Goal: Information Seeking & Learning: Check status

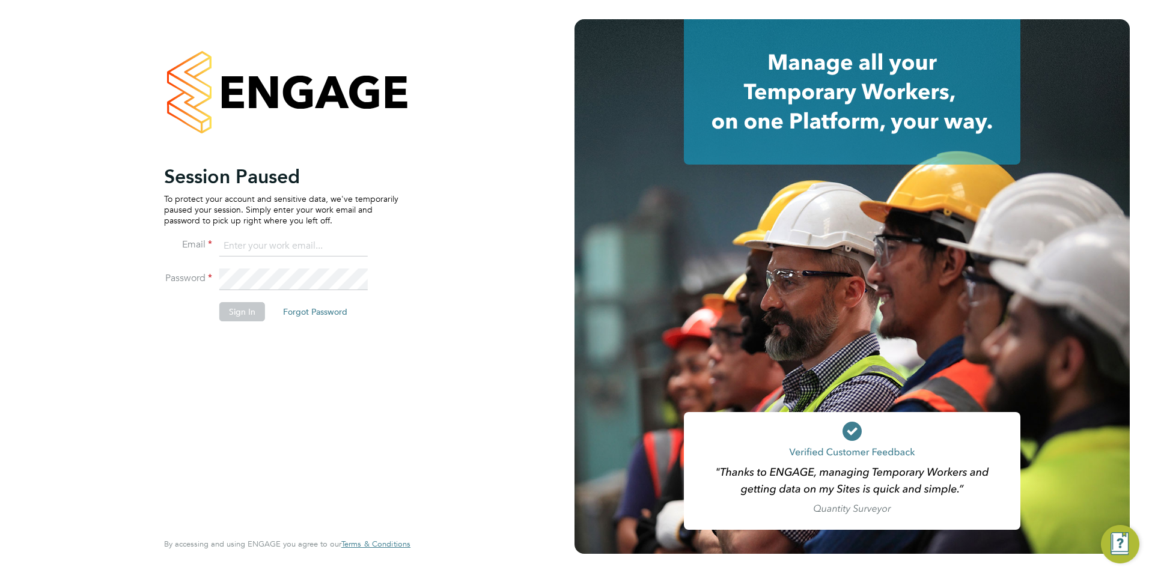
type input "emma@carbonrecruitment.co.uk"
click at [233, 318] on button "Sign In" at bounding box center [242, 311] width 46 height 19
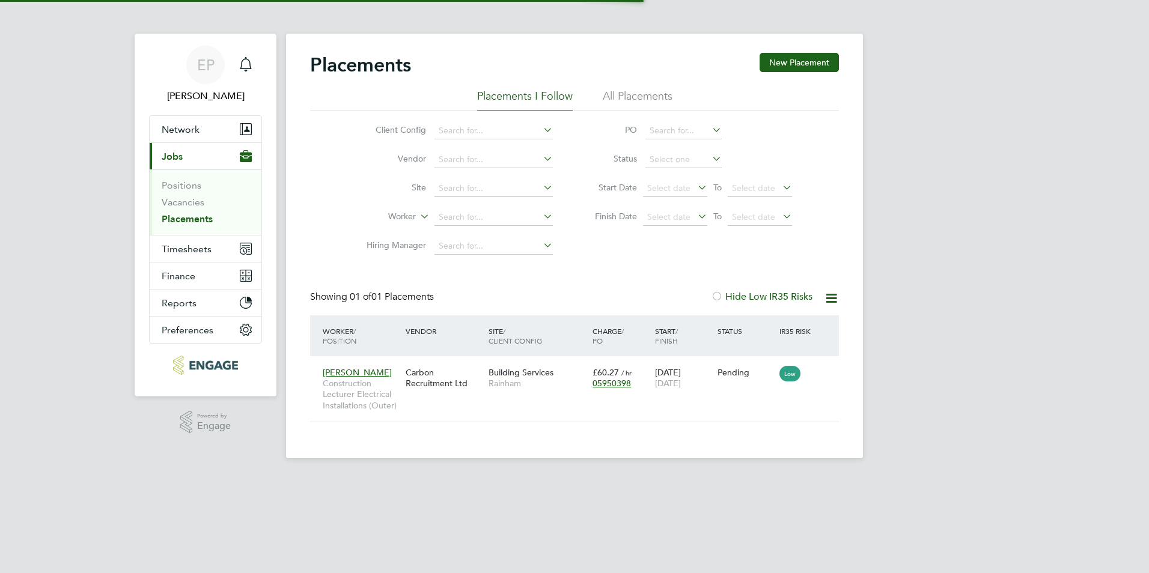
scroll to position [11, 56]
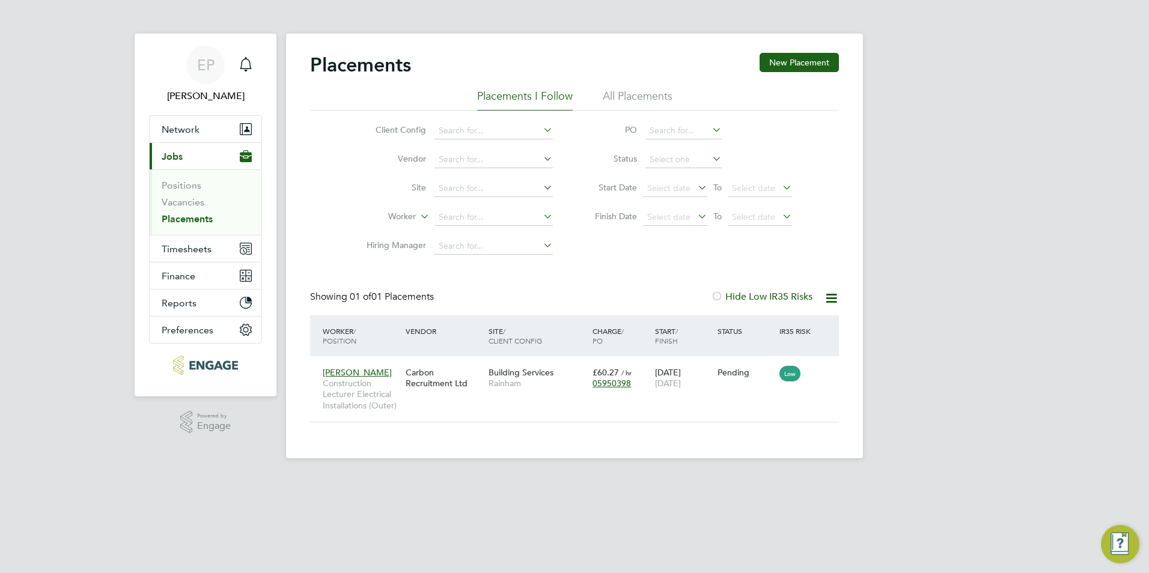
click at [725, 295] on label "Hide Low IR35 Risks" at bounding box center [762, 297] width 102 height 12
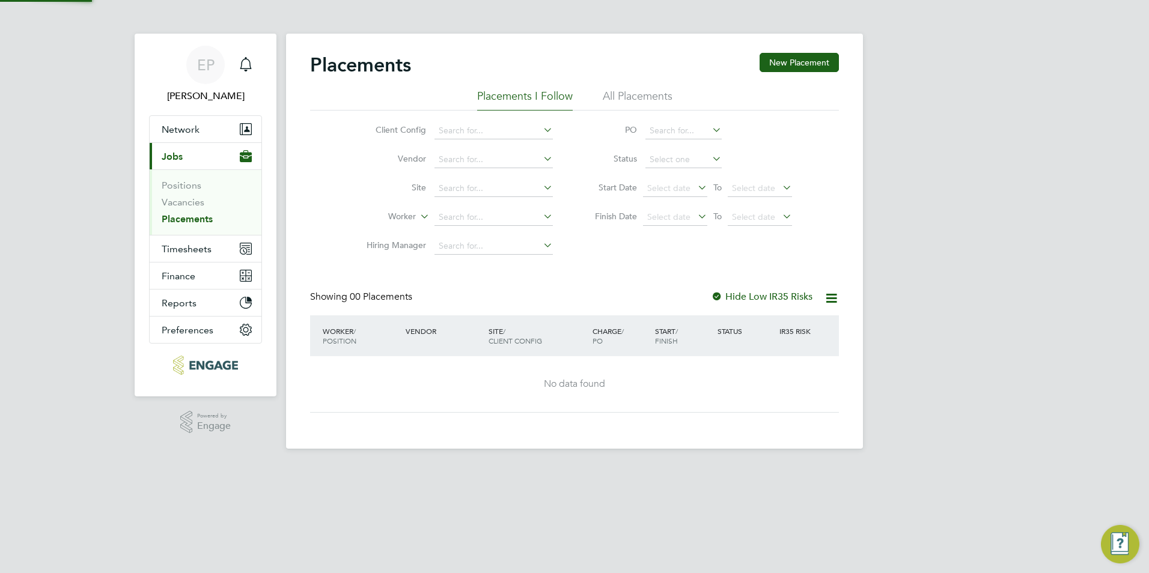
click at [725, 295] on label "Hide Low IR35 Risks" at bounding box center [762, 297] width 102 height 12
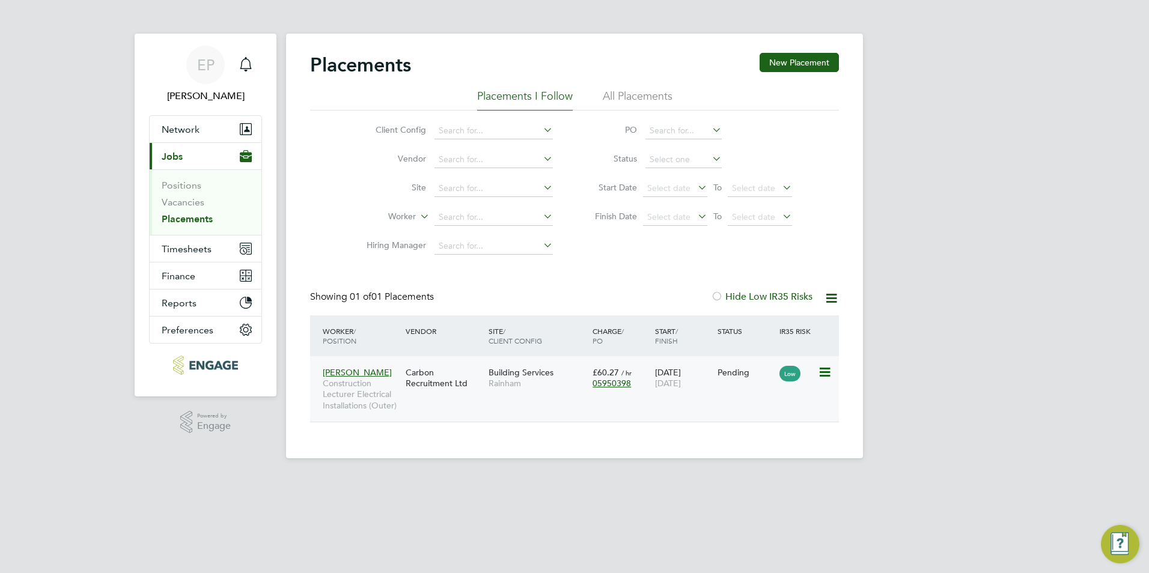
scroll to position [11, 56]
click at [642, 90] on li "All Placements" at bounding box center [638, 100] width 70 height 22
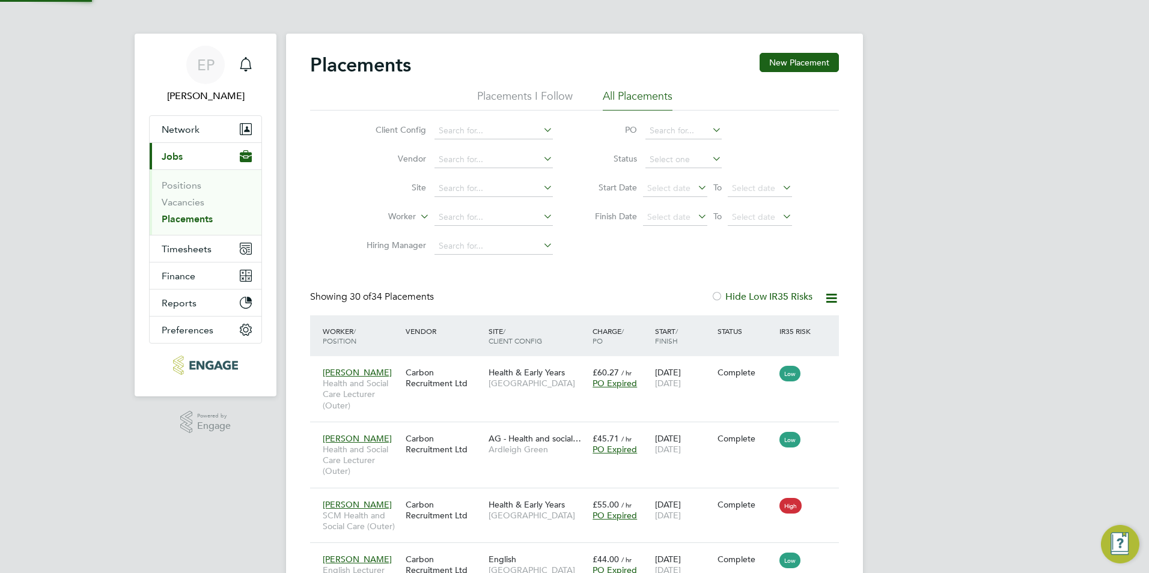
scroll to position [0, 0]
click at [502, 92] on li "Placements I Follow" at bounding box center [525, 100] width 96 height 22
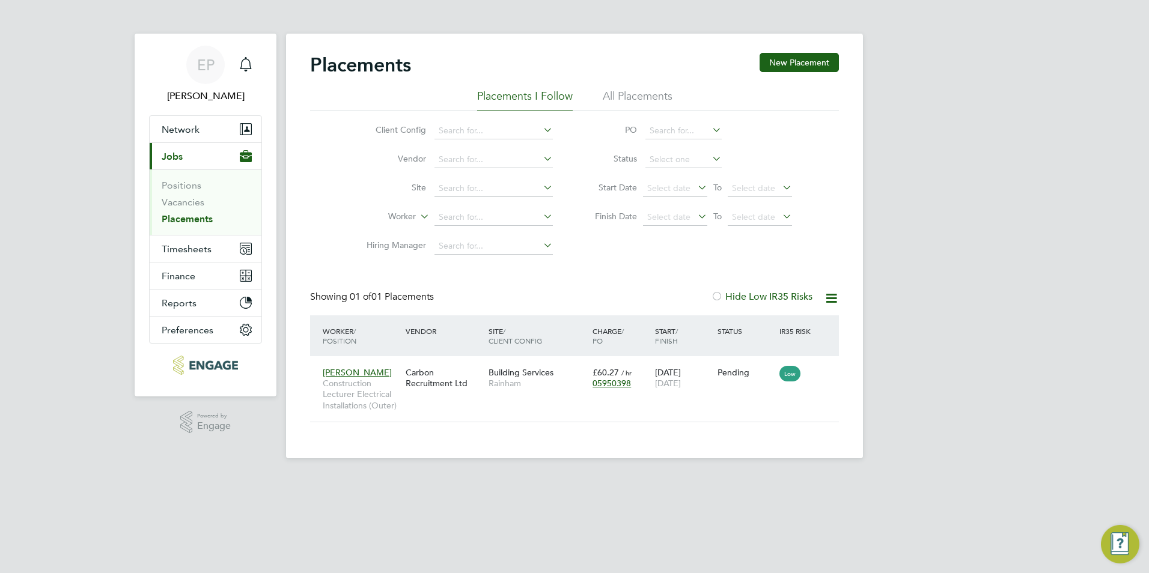
click at [591, 97] on ul "Placements I Follow All Placements" at bounding box center [574, 100] width 529 height 22
click at [629, 99] on li "All Placements" at bounding box center [638, 100] width 70 height 22
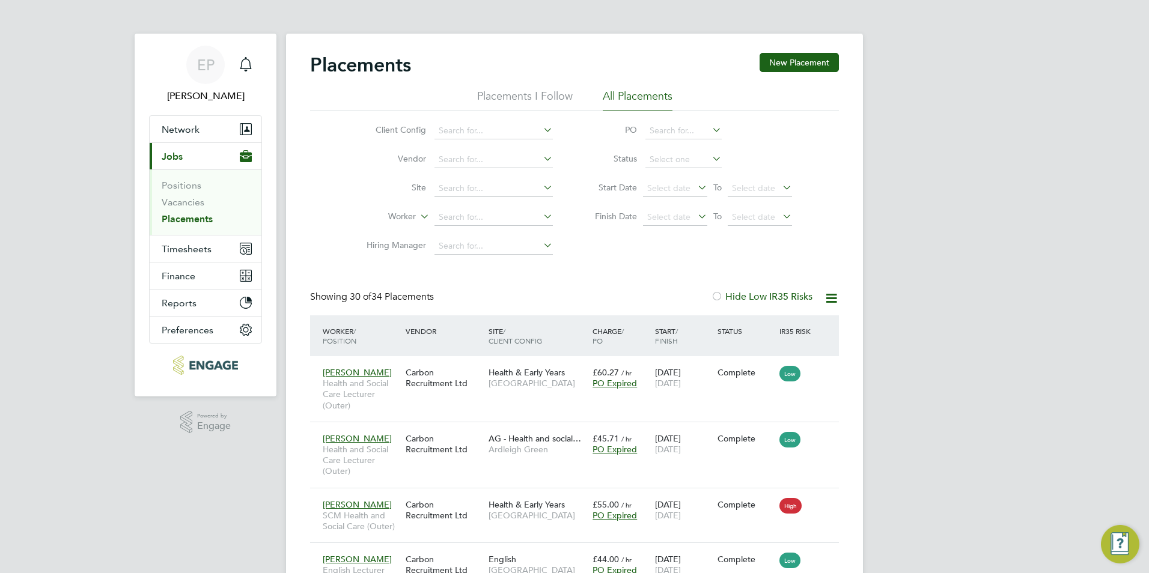
click at [541, 102] on li "Placements I Follow" at bounding box center [525, 100] width 96 height 22
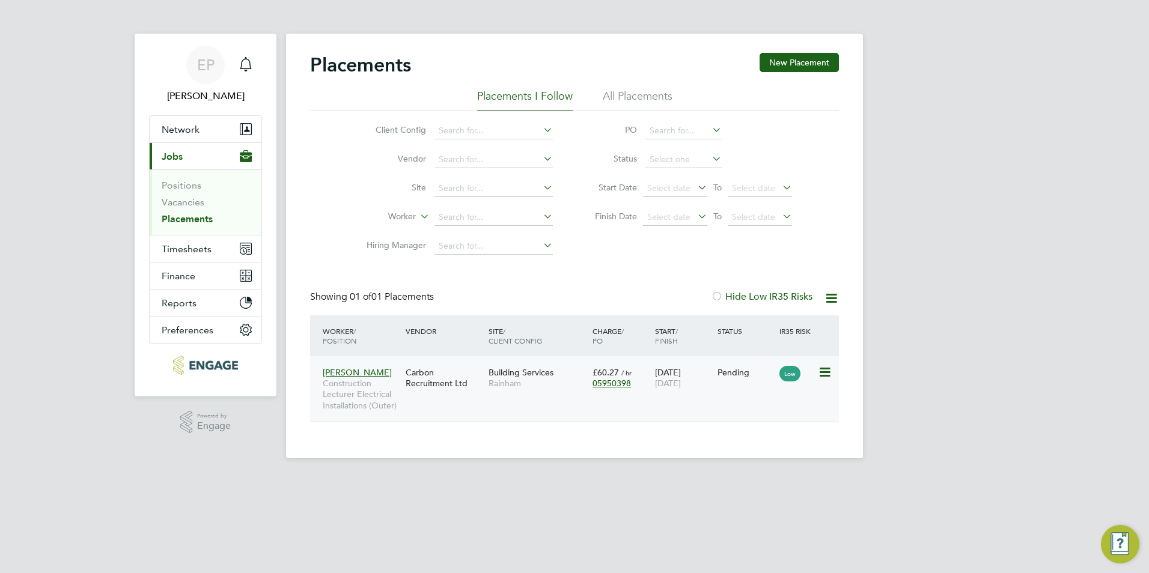
click at [472, 394] on div "Carbon Recruitment Ltd" at bounding box center [444, 378] width 83 height 34
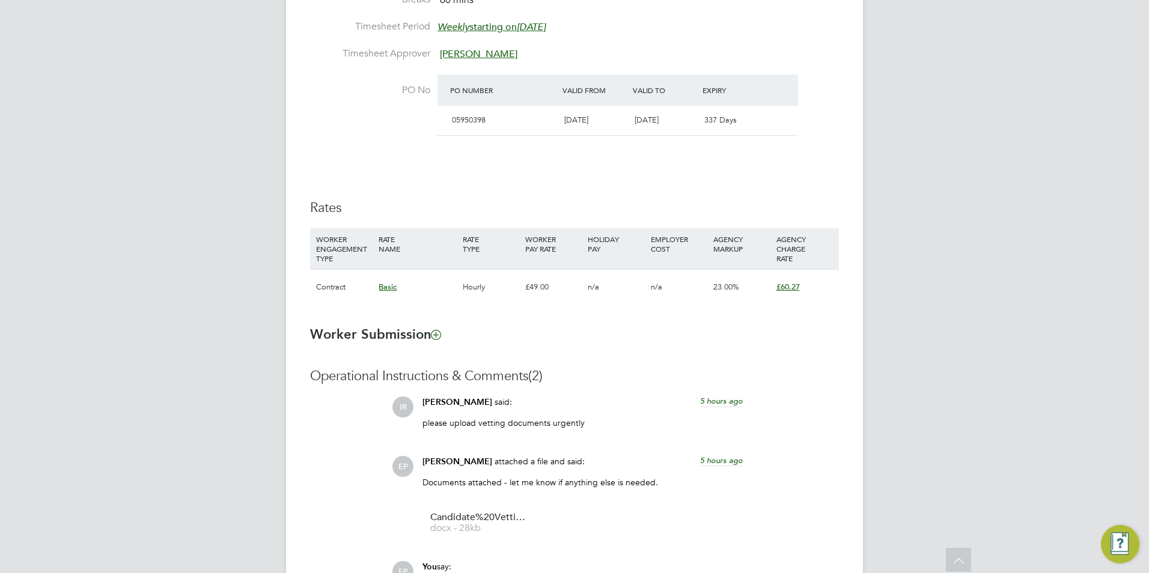
scroll to position [661, 0]
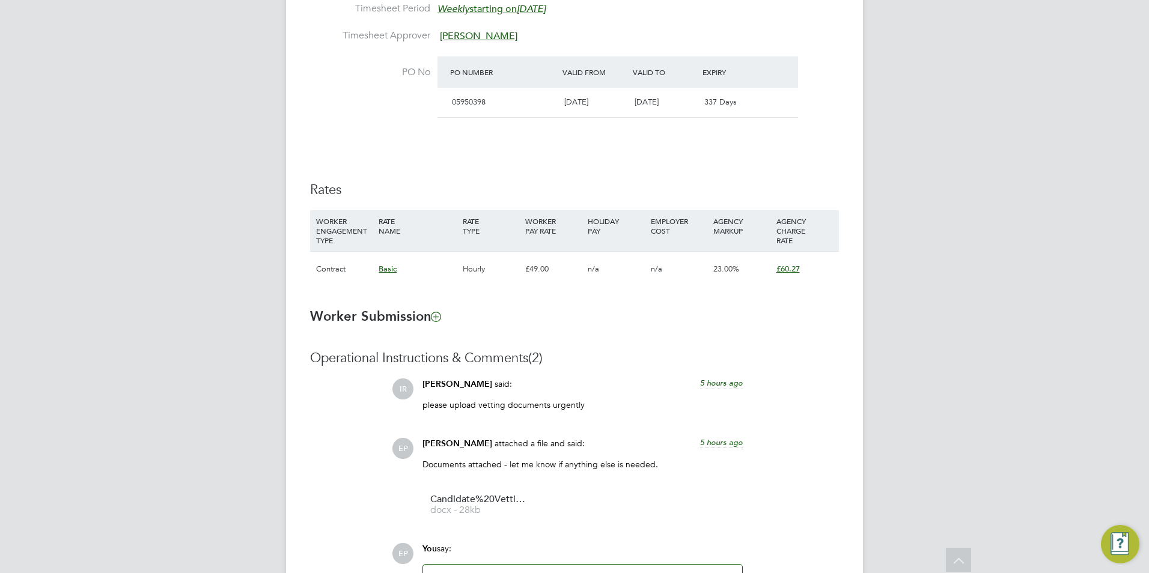
click at [1082, 328] on div "EP Emma Procter Notifications Applications: Network Team Members Businesses Sit…" at bounding box center [574, 44] width 1149 height 1410
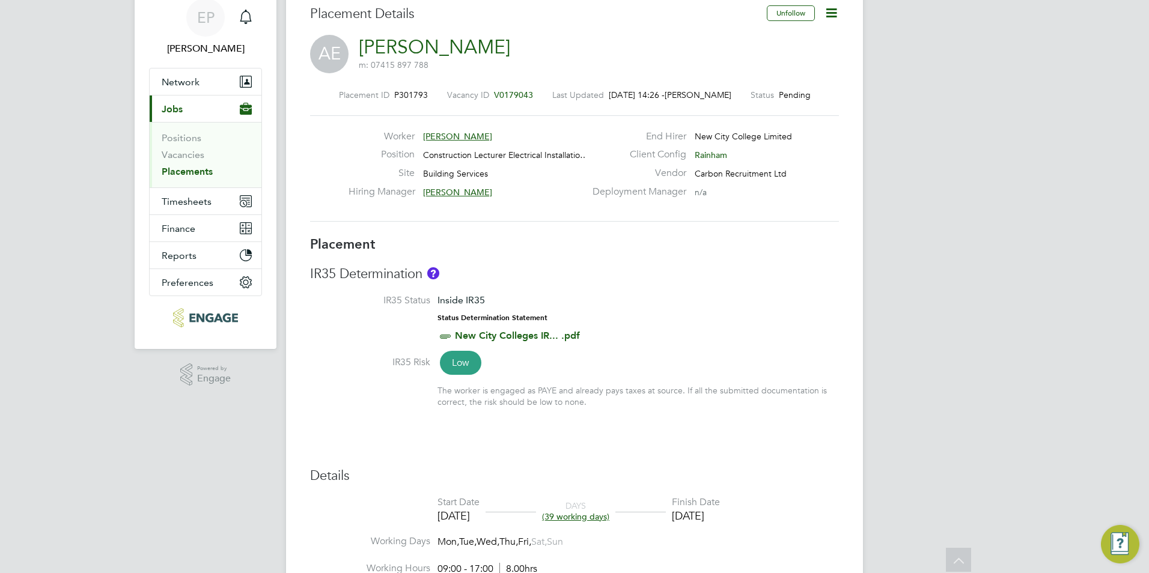
scroll to position [0, 0]
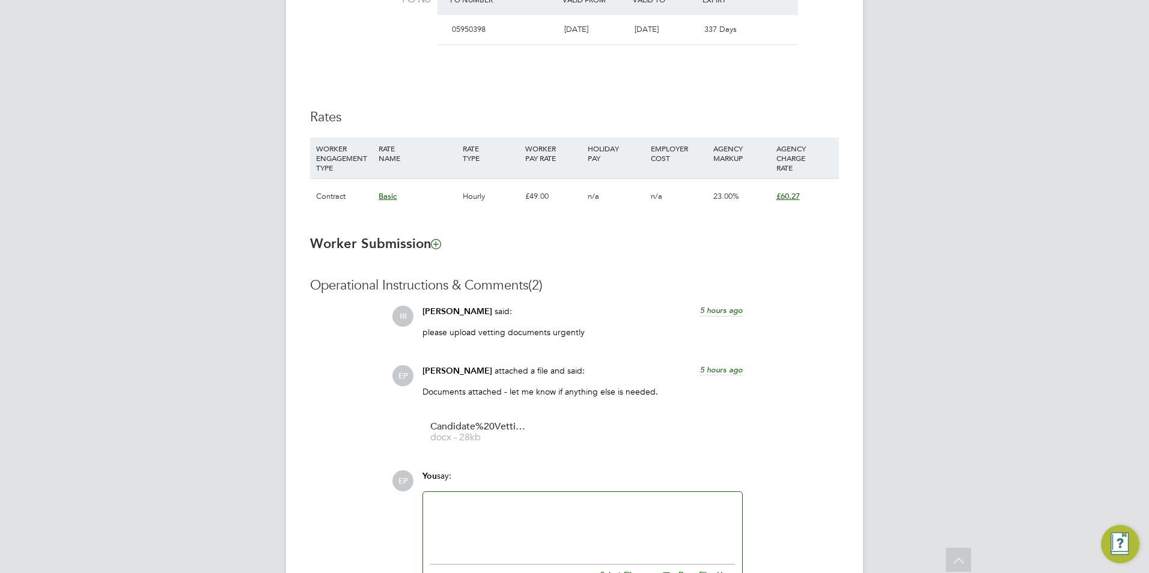
scroll to position [836, 0]
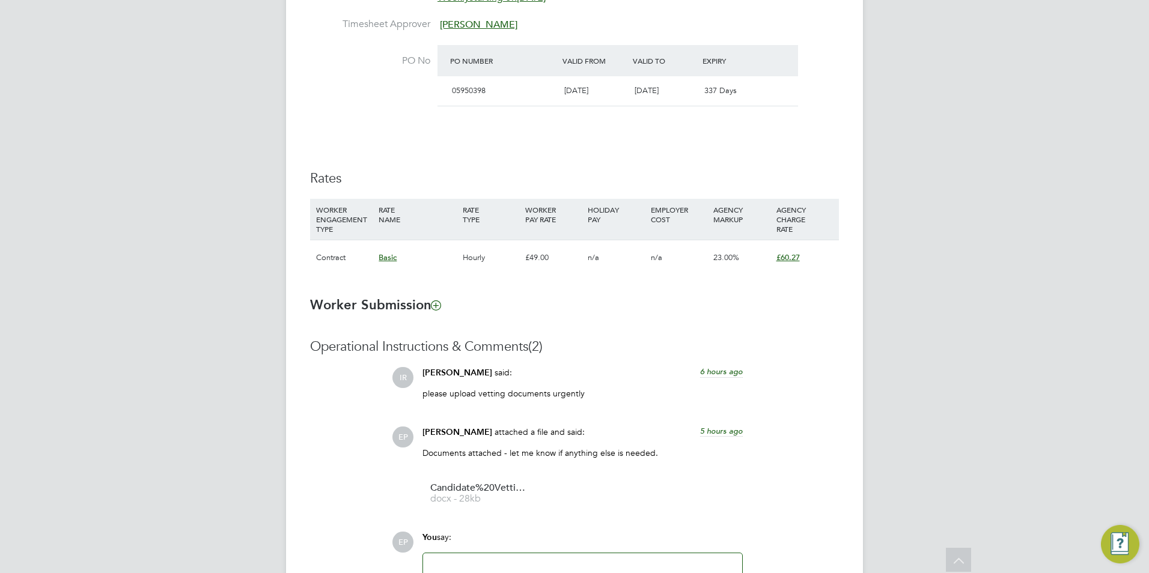
scroll to position [721, 0]
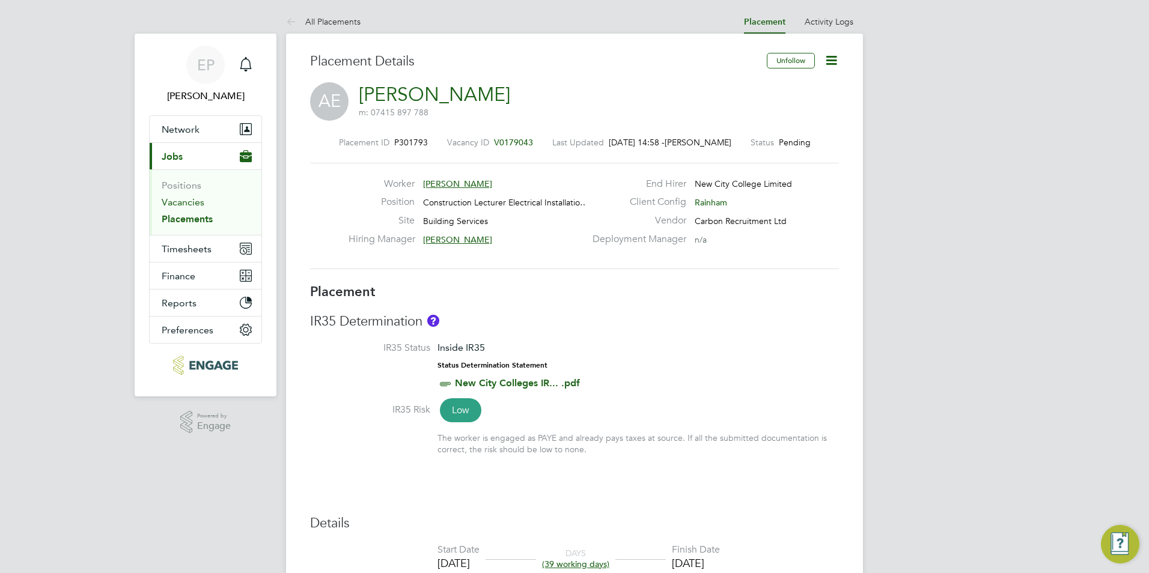
click at [185, 204] on link "Vacancies" at bounding box center [183, 202] width 43 height 11
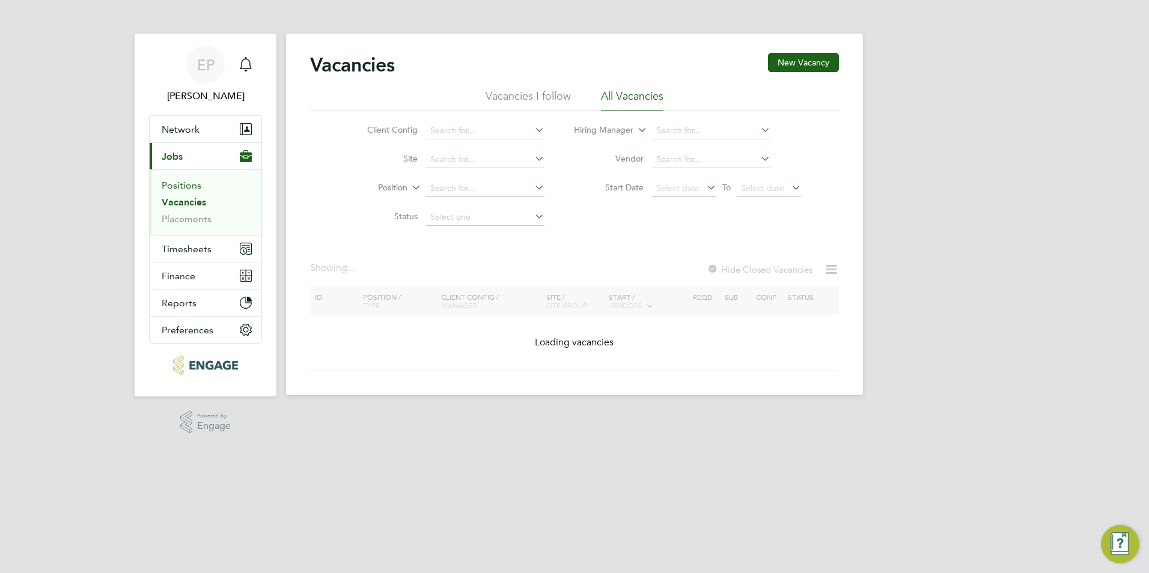
click at [183, 189] on link "Positions" at bounding box center [182, 185] width 40 height 11
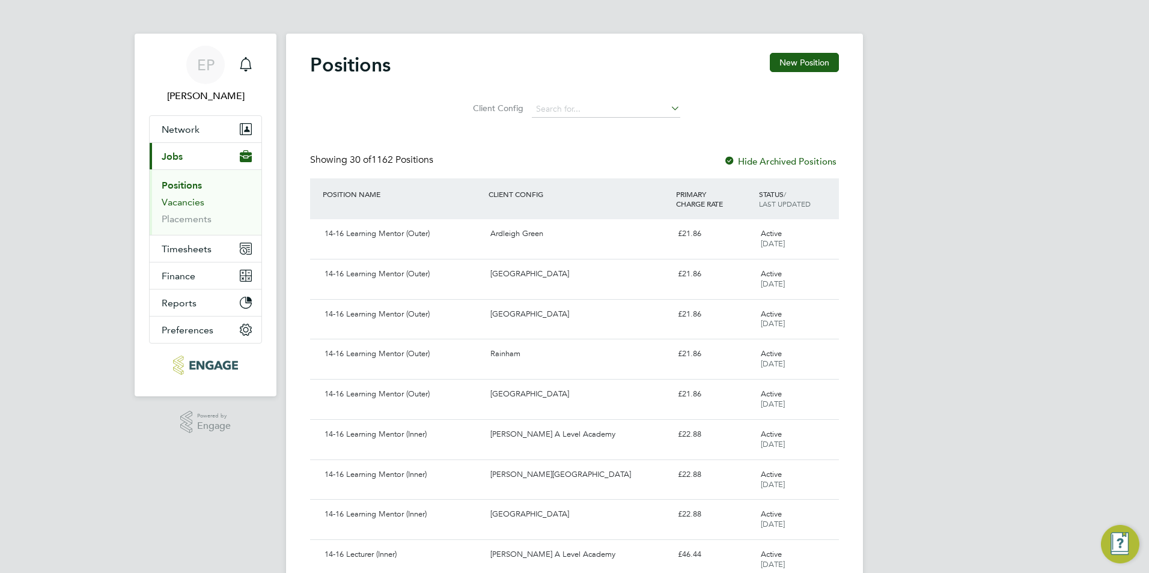
click at [190, 203] on link "Vacancies" at bounding box center [183, 202] width 43 height 11
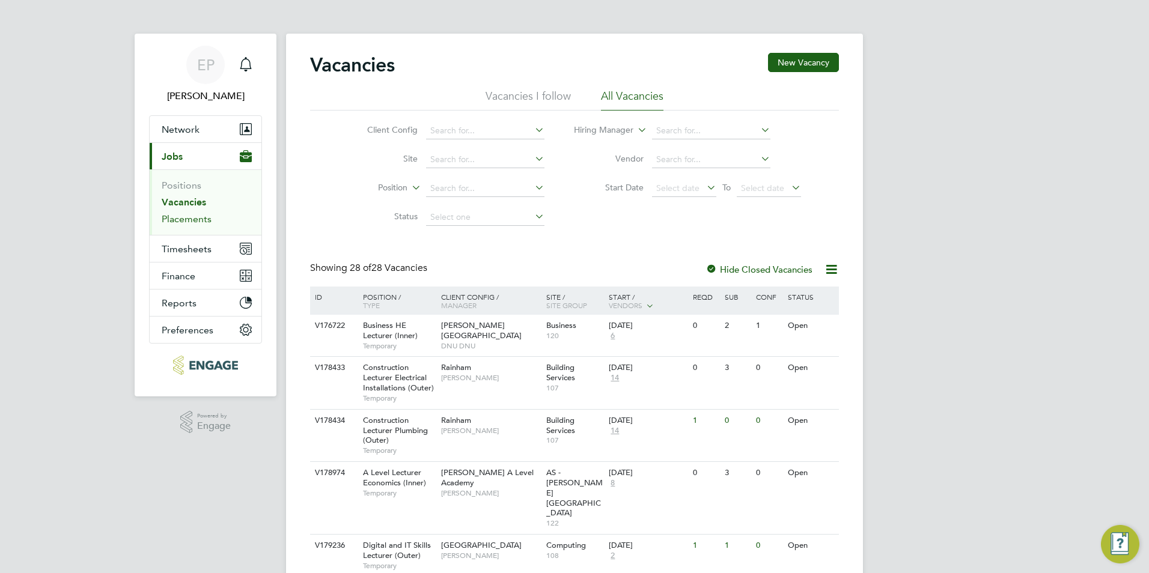
click at [191, 222] on link "Placements" at bounding box center [187, 218] width 50 height 11
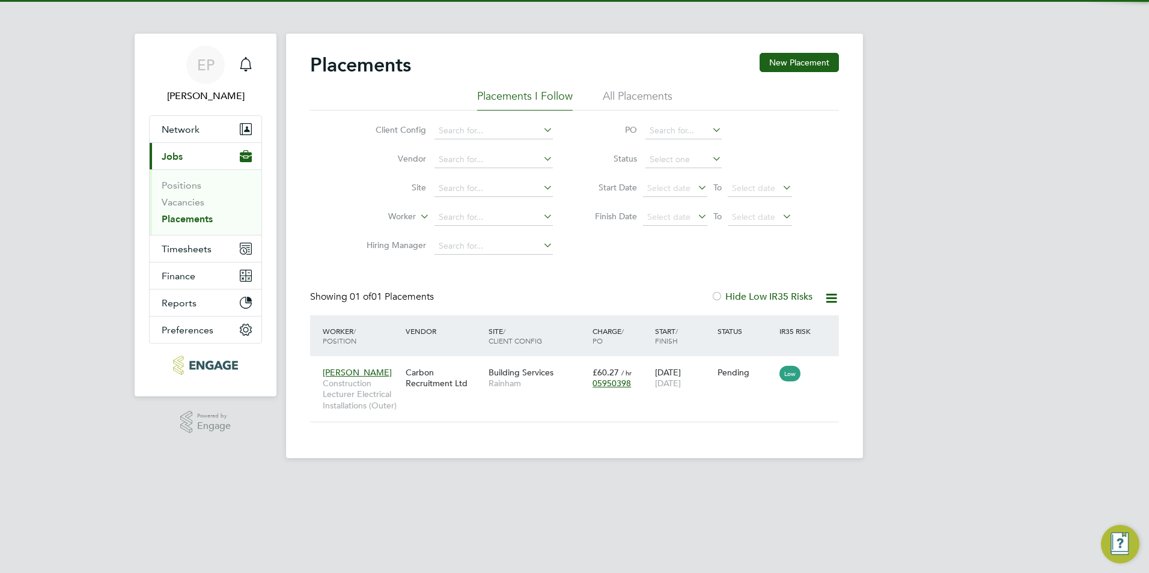
scroll to position [11, 56]
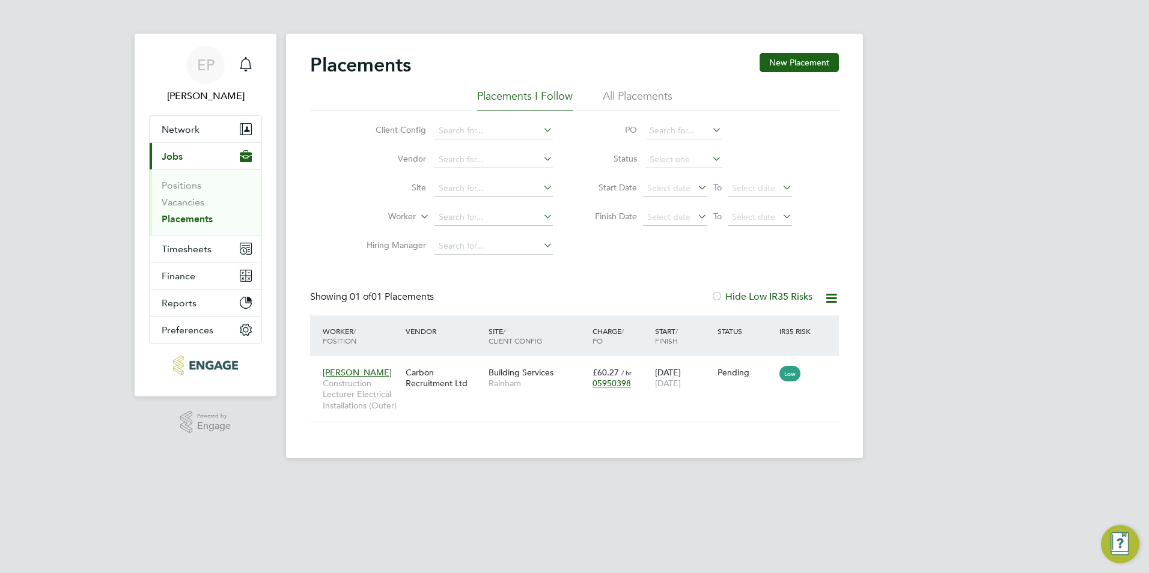
click at [740, 298] on label "Hide Low IR35 Risks" at bounding box center [762, 297] width 102 height 12
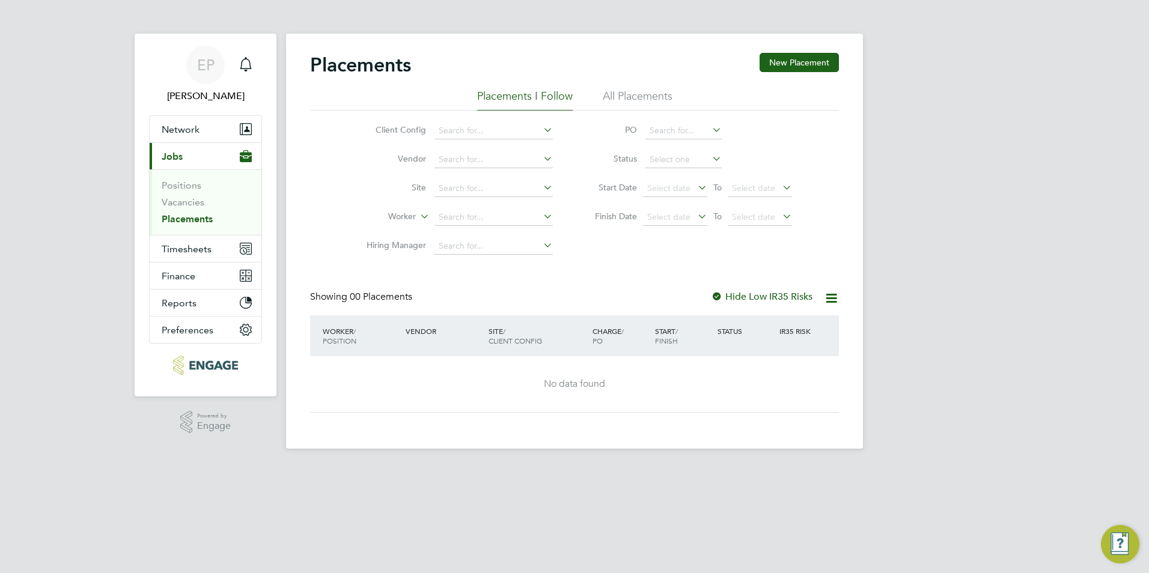
click at [740, 298] on label "Hide Low IR35 Risks" at bounding box center [762, 297] width 102 height 12
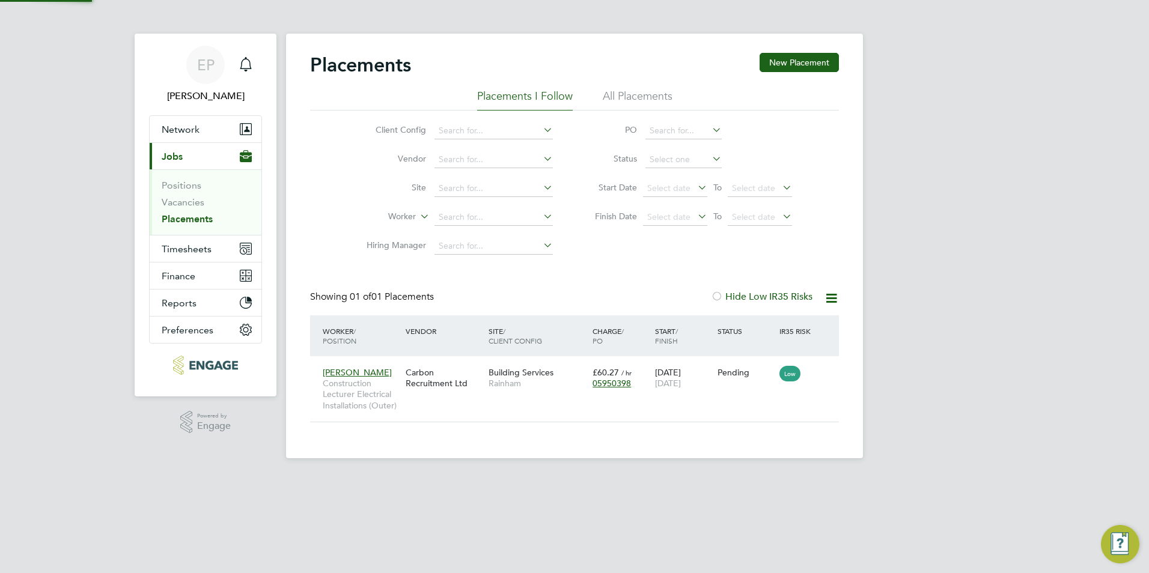
scroll to position [11, 56]
click at [249, 73] on div "Main navigation" at bounding box center [246, 65] width 24 height 24
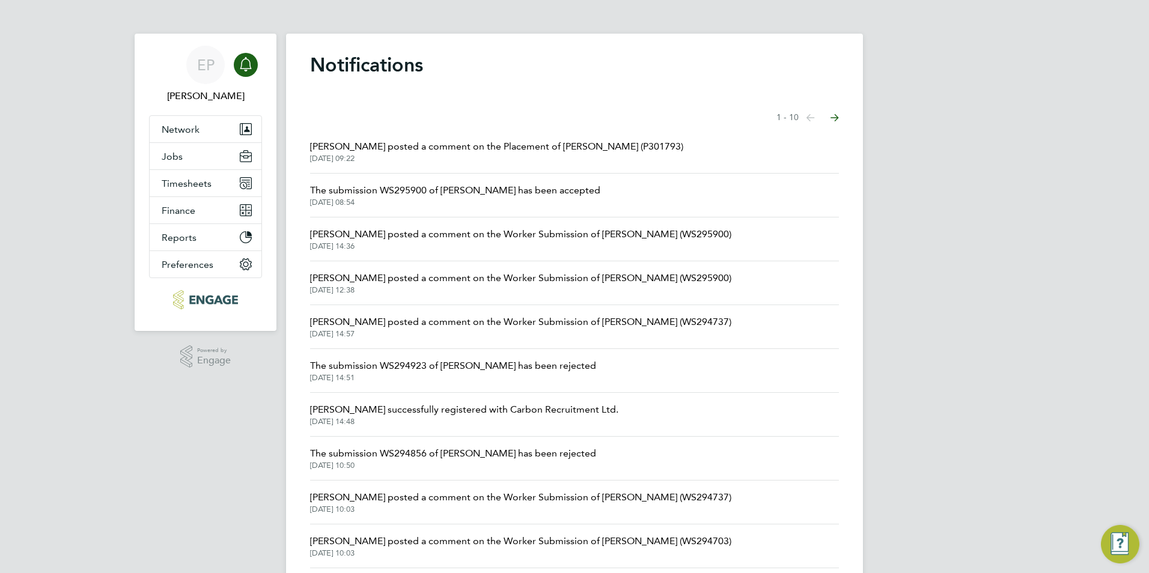
click at [596, 154] on span "28 Aug 2025, 09:22" at bounding box center [496, 159] width 373 height 10
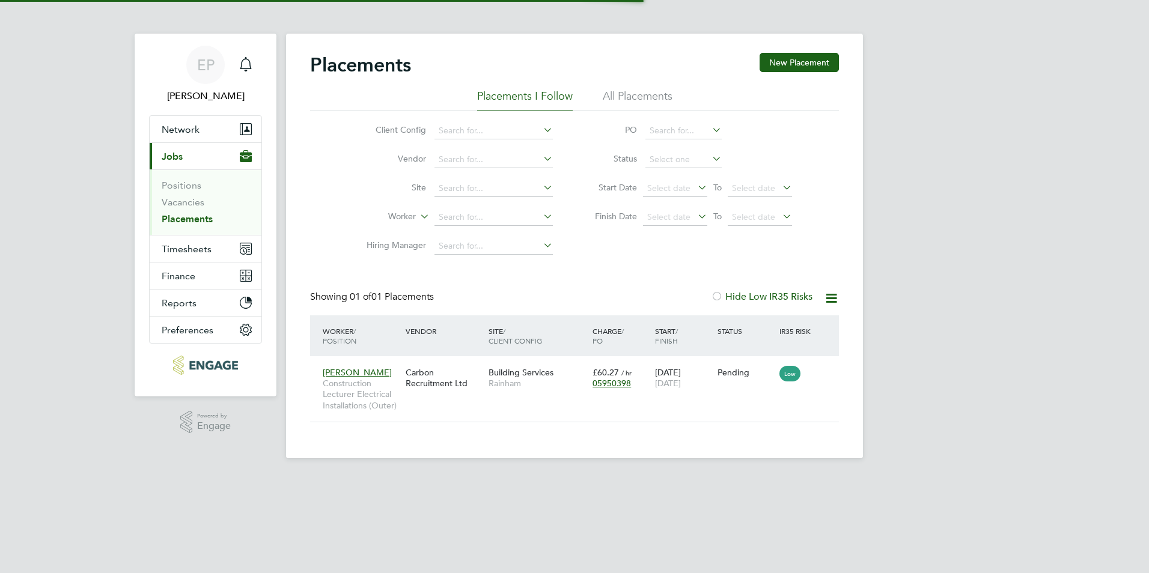
scroll to position [11, 56]
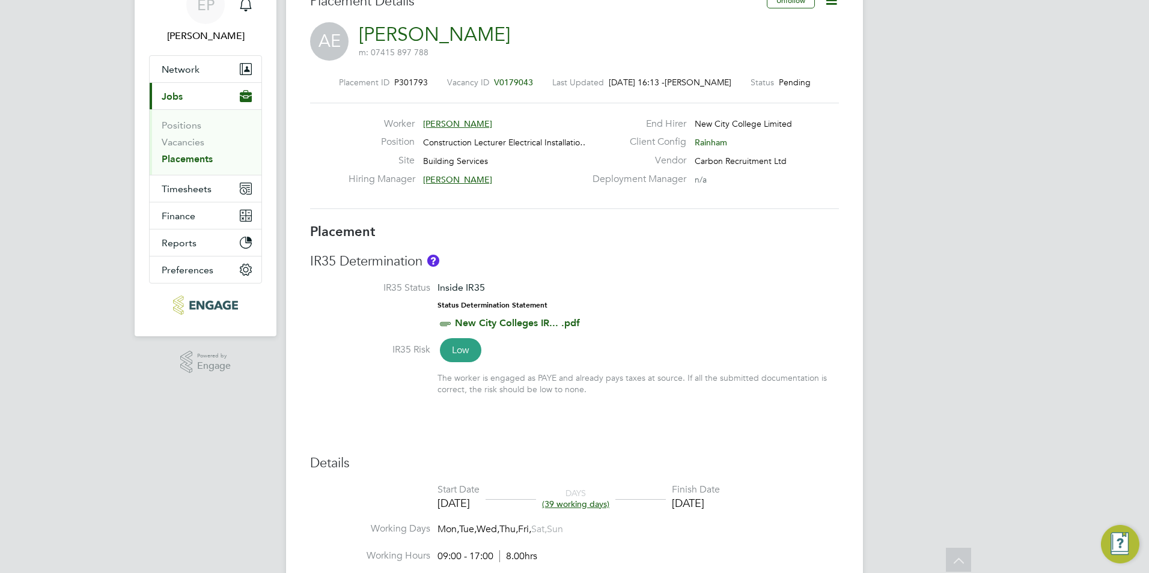
scroll to position [19, 0]
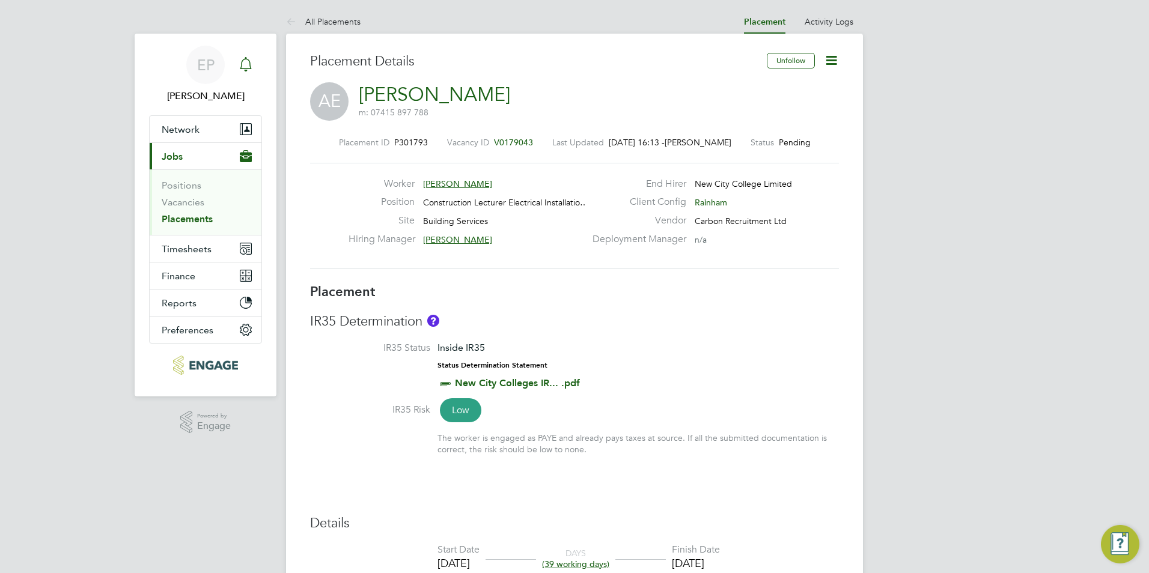
click at [243, 71] on icon "Main navigation" at bounding box center [246, 64] width 14 height 14
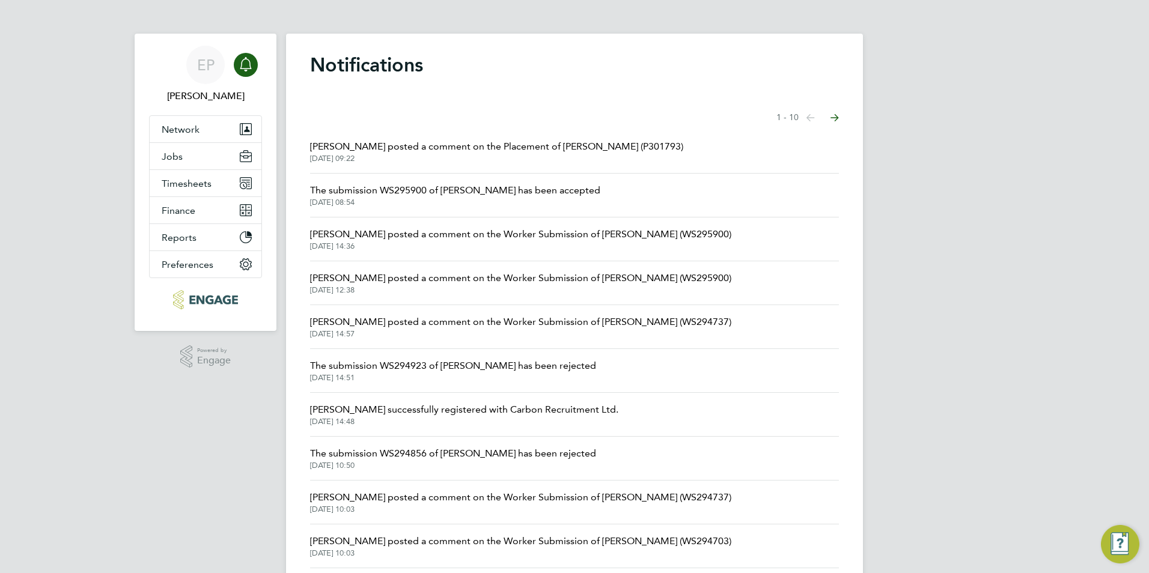
click at [451, 139] on span "[PERSON_NAME] posted a comment on the Placement of [PERSON_NAME] (P301793)" at bounding box center [496, 146] width 373 height 14
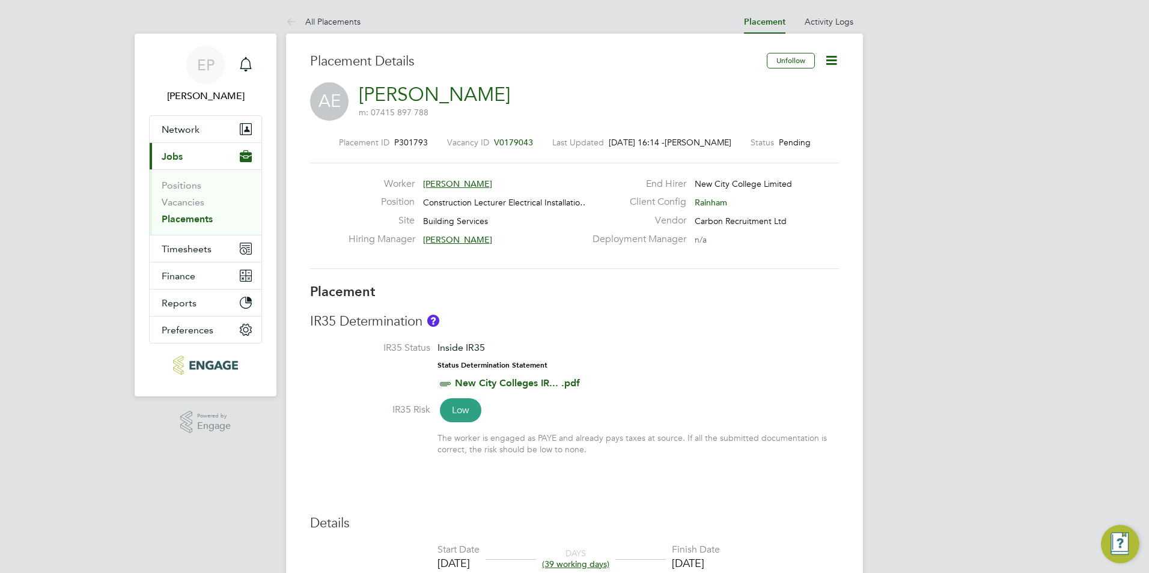
click at [634, 142] on span "28 Aug 2025, 16:14 -" at bounding box center [637, 142] width 56 height 11
click at [182, 221] on link "Placements" at bounding box center [187, 218] width 51 height 11
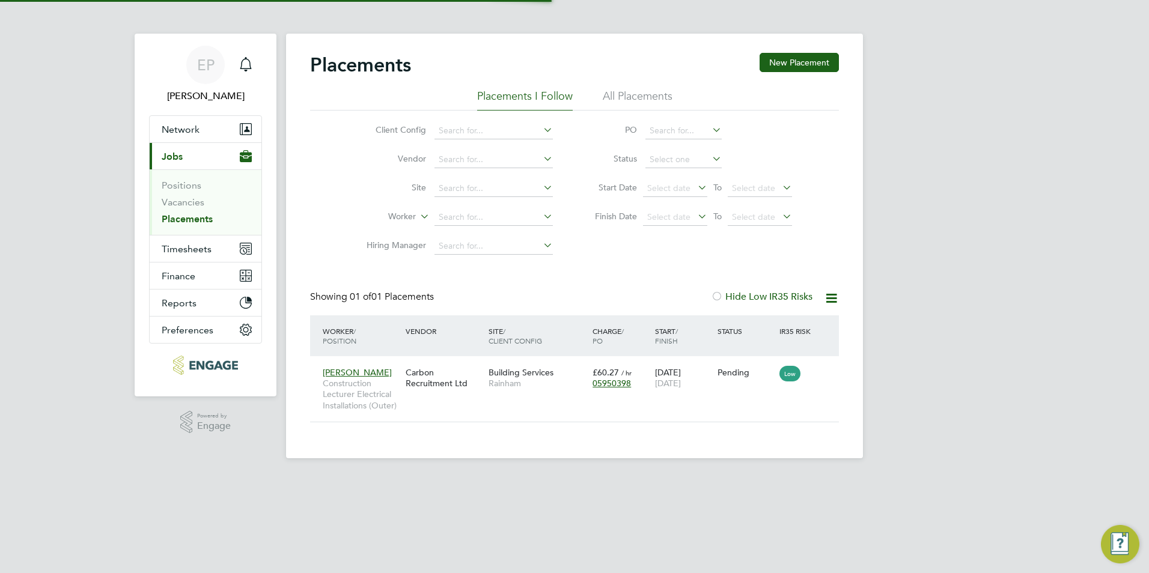
scroll to position [11, 56]
click at [507, 415] on div "Andre Edwards Construction Lecturer Electrical Installations (Outer) Carbon Rec…" at bounding box center [574, 389] width 529 height 66
click at [511, 400] on div "Andre Edwards Construction Lecturer Electrical Installations (Outer) Carbon Rec…" at bounding box center [574, 389] width 529 height 66
click at [822, 379] on icon at bounding box center [824, 372] width 12 height 14
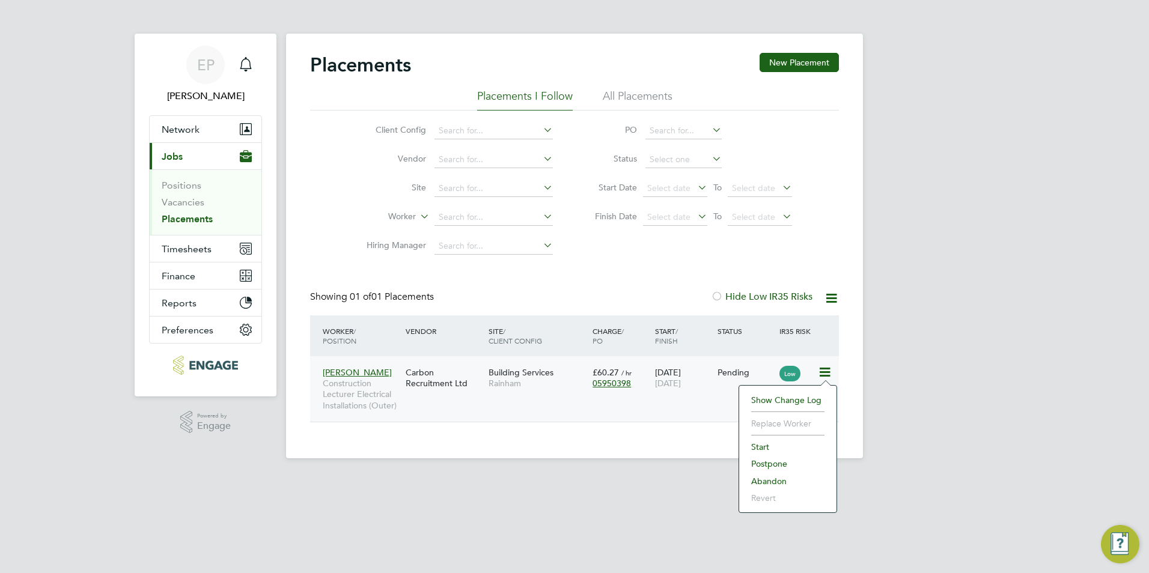
click at [478, 376] on div "Carbon Recruitment Ltd" at bounding box center [444, 378] width 83 height 34
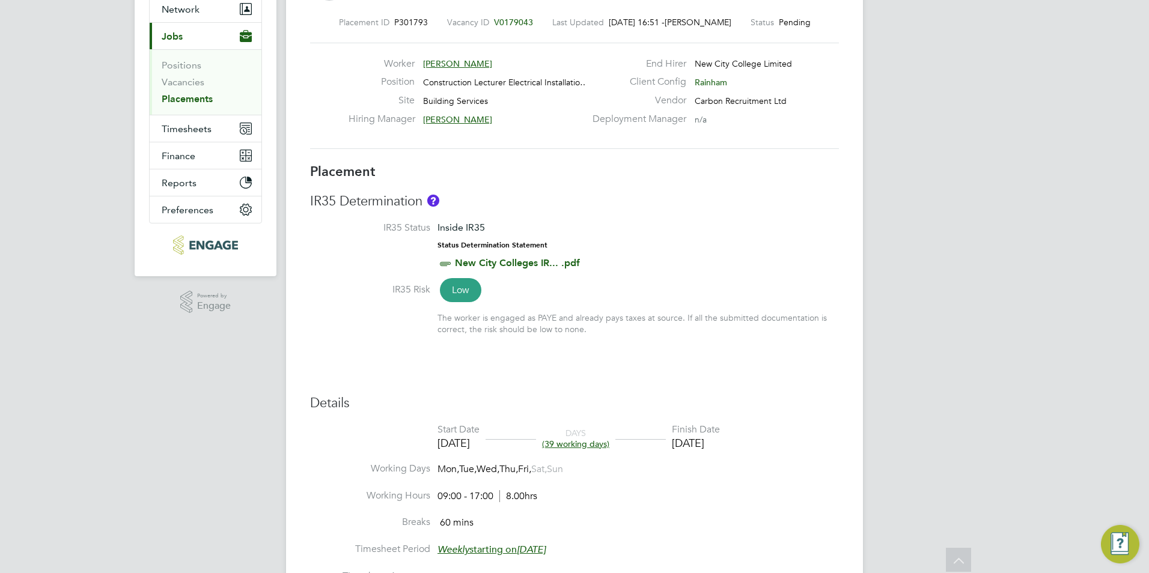
scroll to position [2, 0]
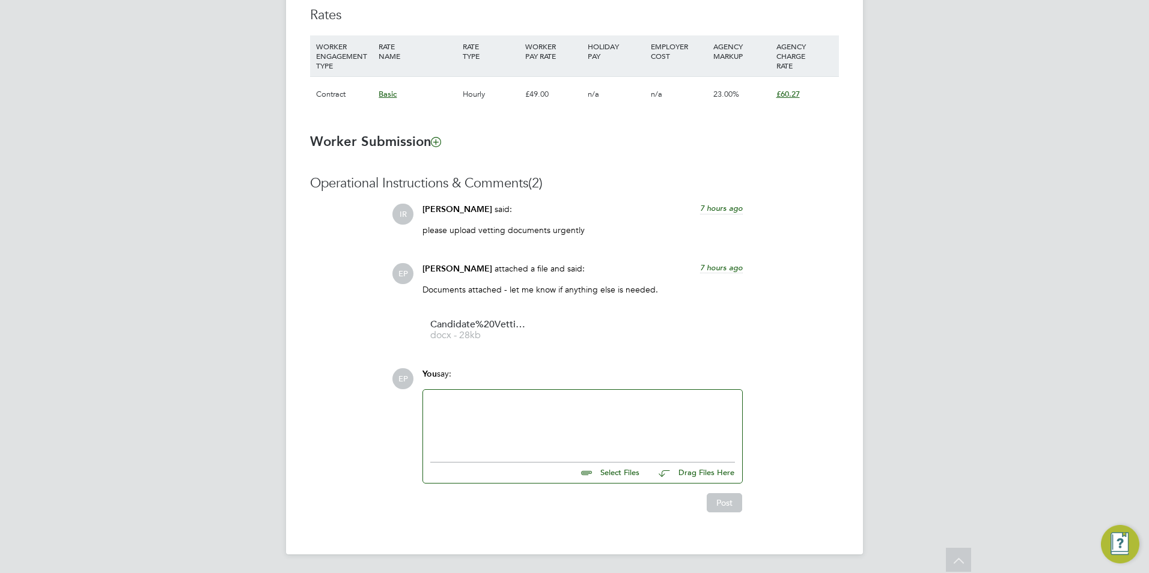
click at [400, 218] on span "IR" at bounding box center [402, 214] width 21 height 21
click at [438, 207] on span "[PERSON_NAME]" at bounding box center [458, 209] width 70 height 10
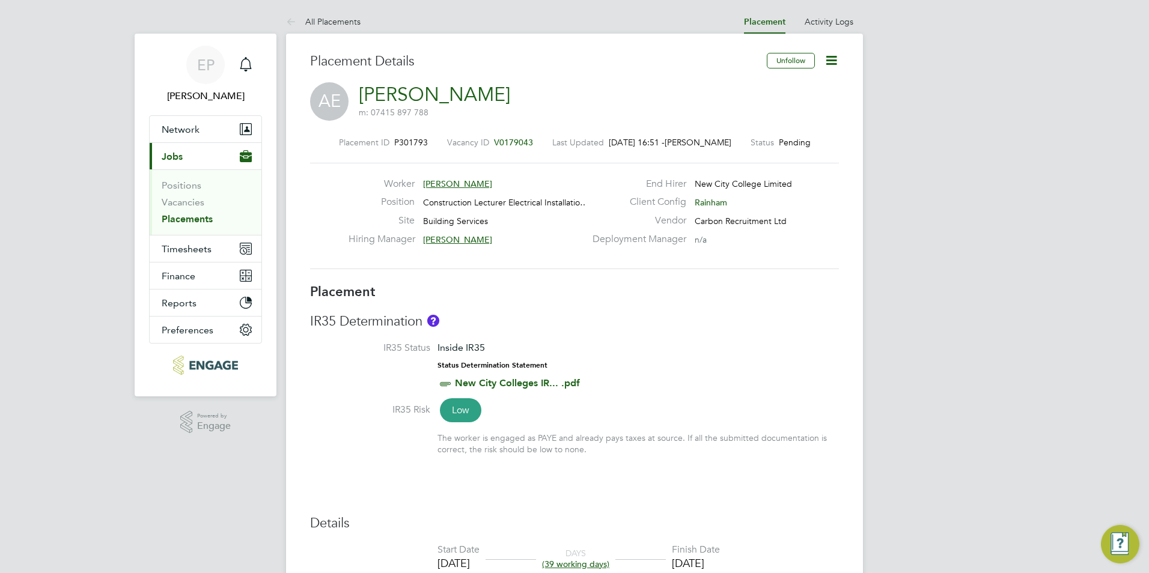
click at [433, 242] on span "[PERSON_NAME]" at bounding box center [457, 239] width 69 height 11
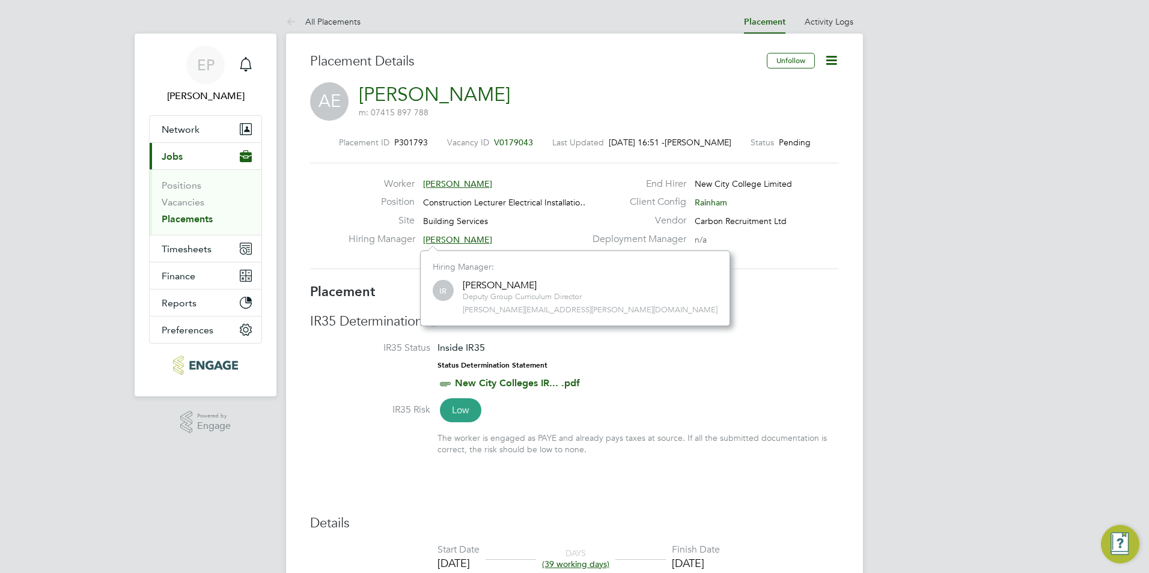
click at [432, 236] on span "[PERSON_NAME]" at bounding box center [457, 239] width 69 height 11
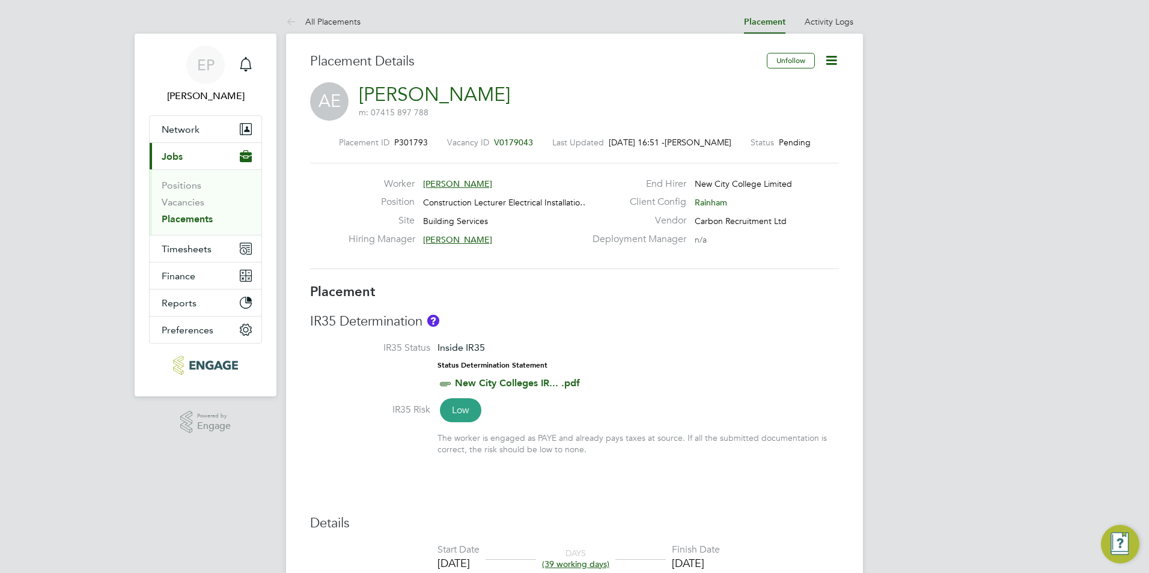
click at [432, 236] on span "[PERSON_NAME]" at bounding box center [457, 239] width 69 height 11
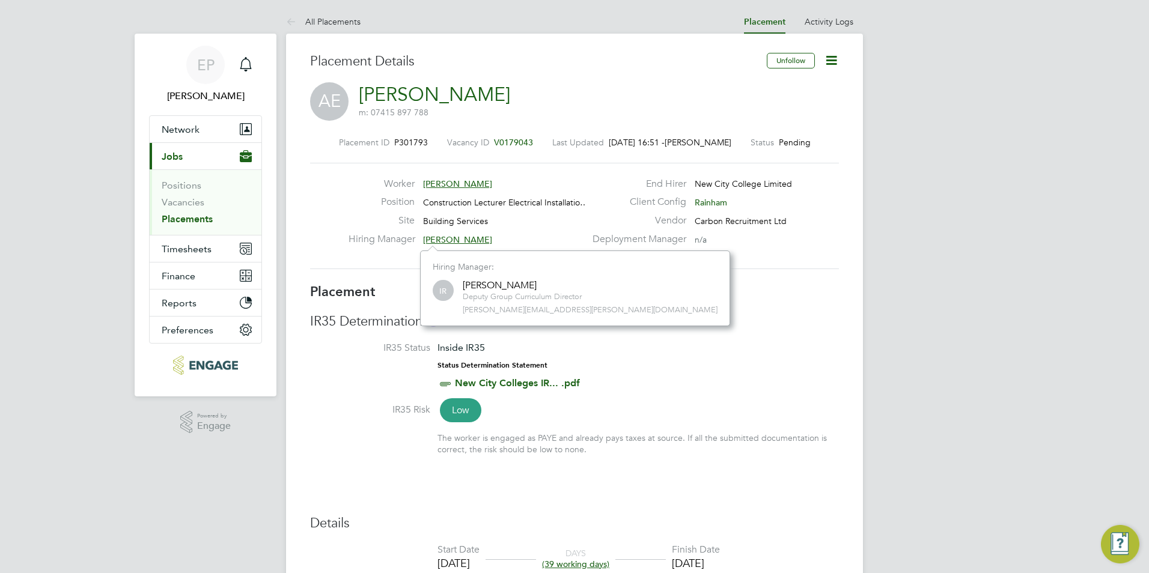
click at [438, 187] on span "[PERSON_NAME]" at bounding box center [457, 184] width 69 height 11
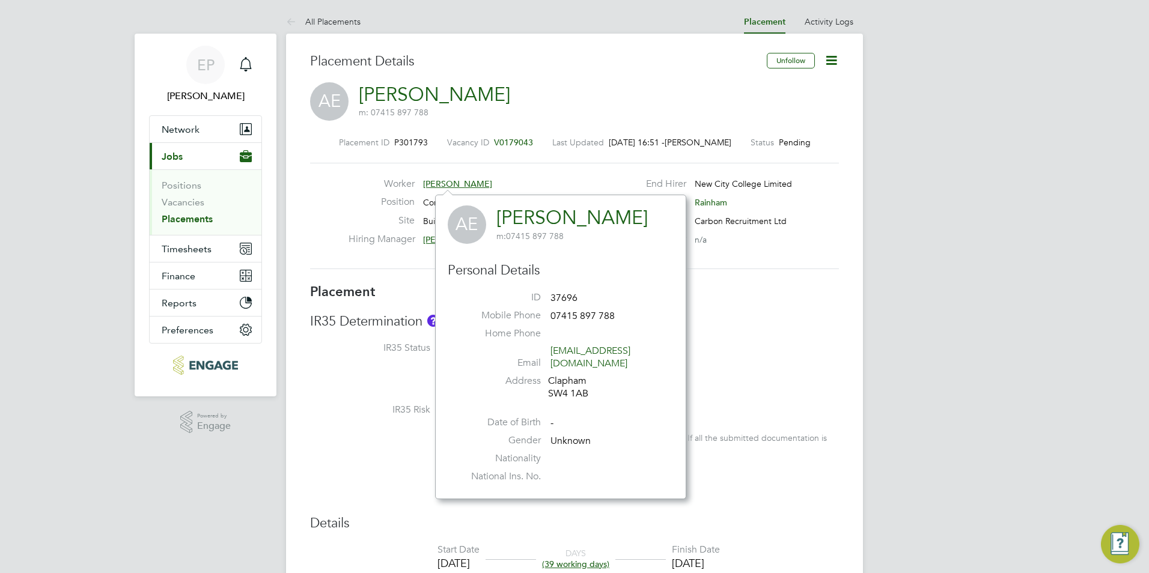
click at [835, 192] on div "End Hirer New City College Limited" at bounding box center [714, 187] width 258 height 19
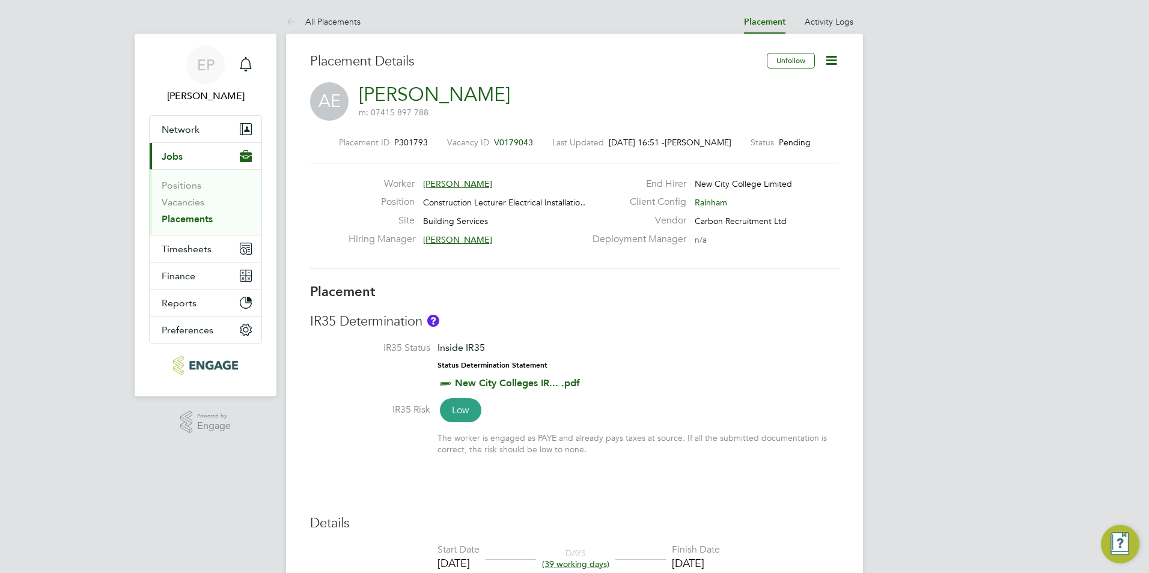
click at [463, 182] on span "[PERSON_NAME]" at bounding box center [457, 184] width 69 height 11
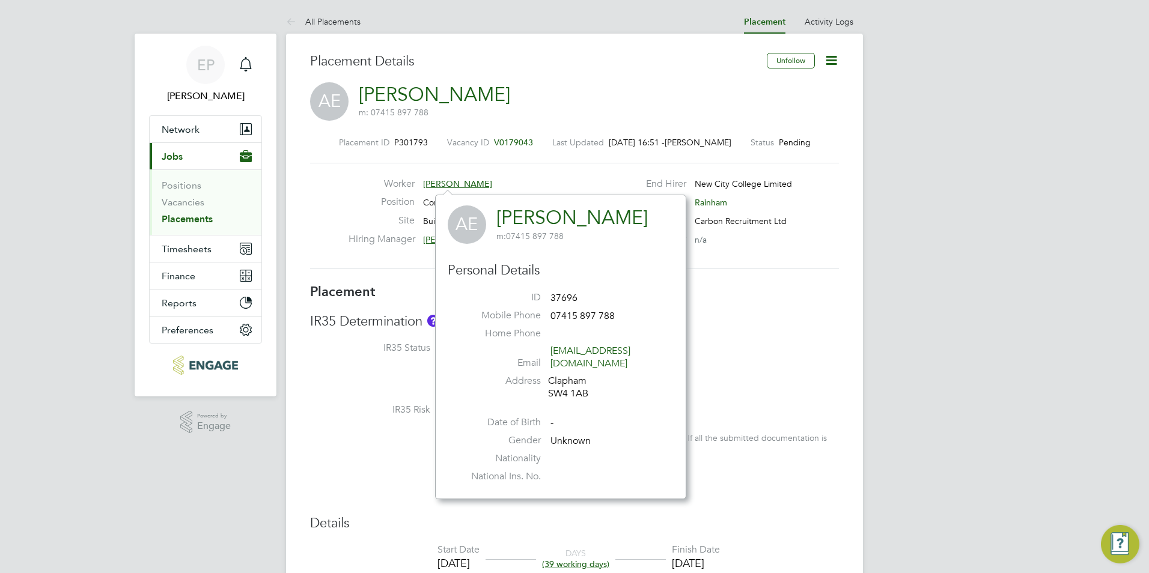
click at [577, 133] on div "Placement ID P301793 Vacancy ID V0179043 Last Updated [DATE] 16:51 - [PERSON_NA…" at bounding box center [574, 203] width 529 height 161
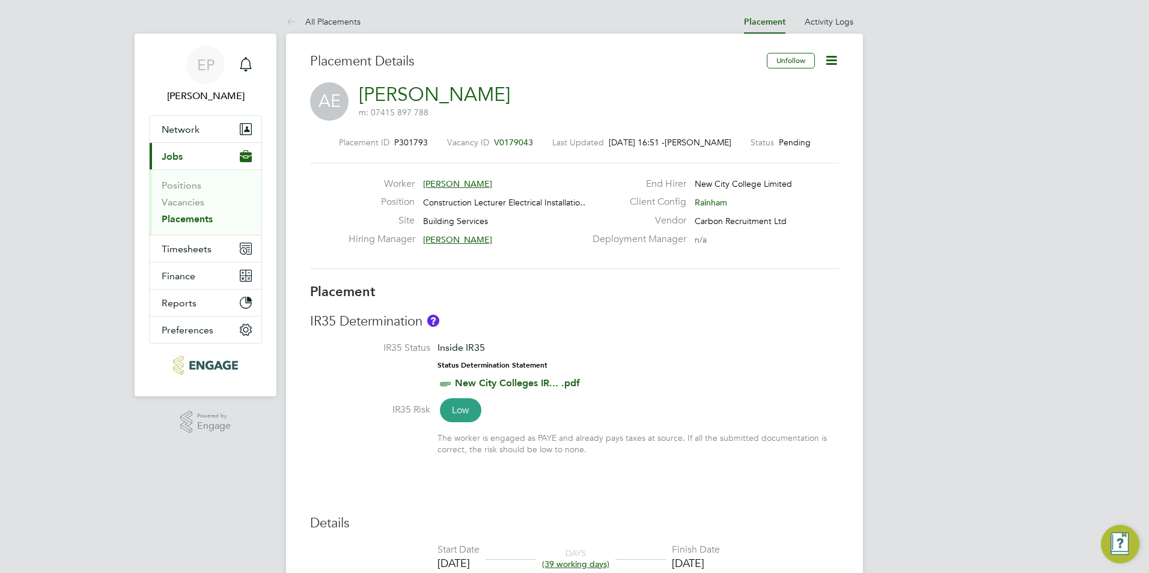
click at [668, 186] on label "End Hirer" at bounding box center [635, 184] width 101 height 13
click at [664, 179] on label "End Hirer" at bounding box center [635, 184] width 101 height 13
drag, startPoint x: 704, startPoint y: 203, endPoint x: 724, endPoint y: 201, distance: 19.3
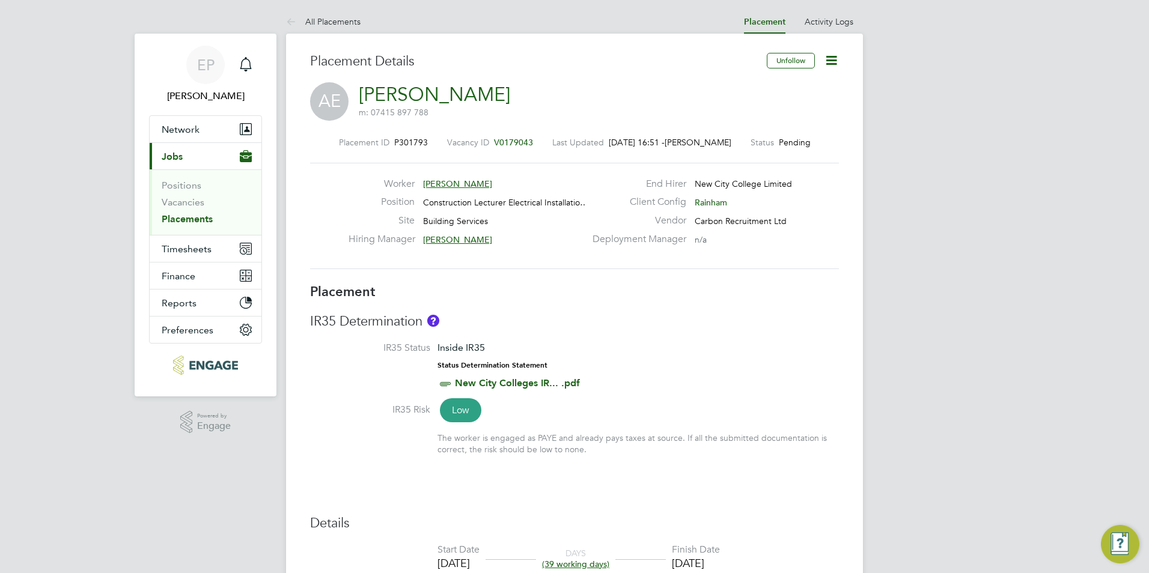
click at [724, 201] on span "Rainham" at bounding box center [711, 202] width 32 height 11
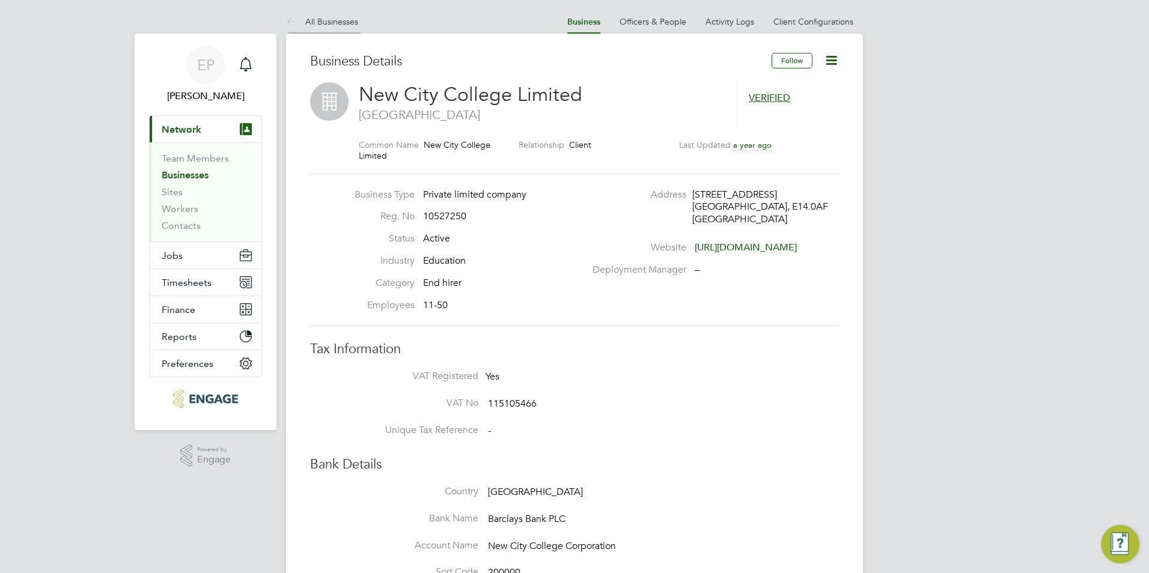
click at [311, 24] on link "All Businesses" at bounding box center [322, 21] width 72 height 11
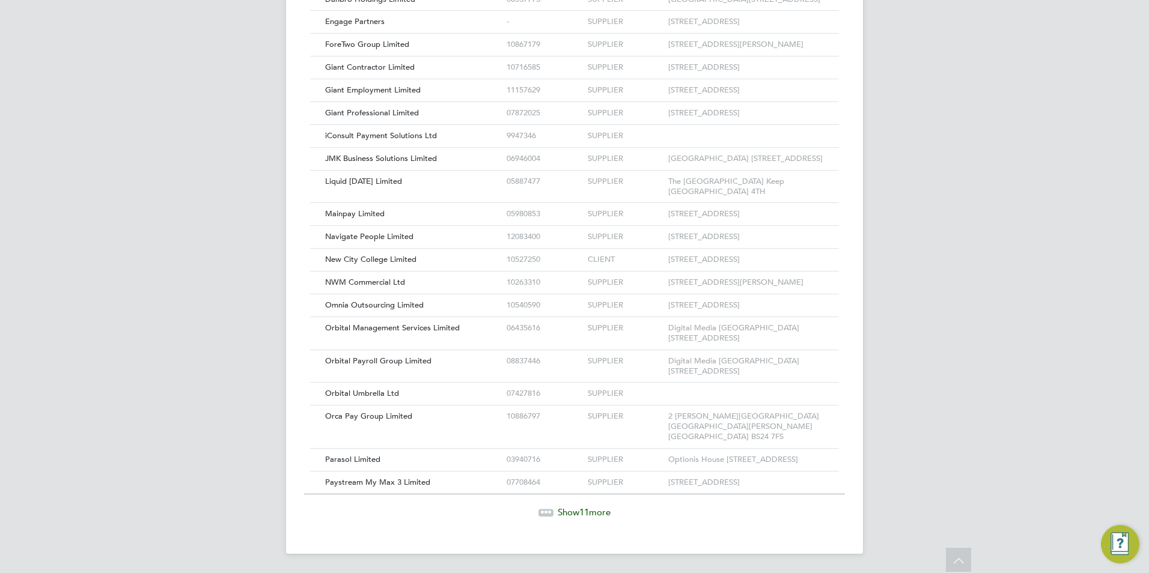
click at [554, 519] on div "Show 11 more" at bounding box center [574, 513] width 541 height 12
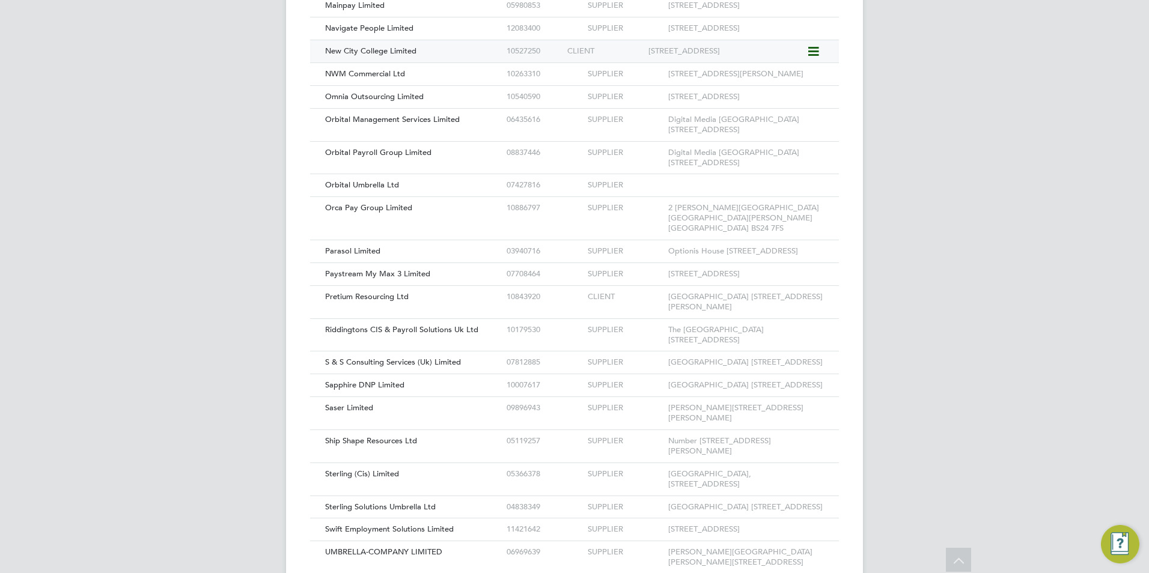
click at [417, 63] on div "New City College Limited" at bounding box center [413, 51] width 182 height 22
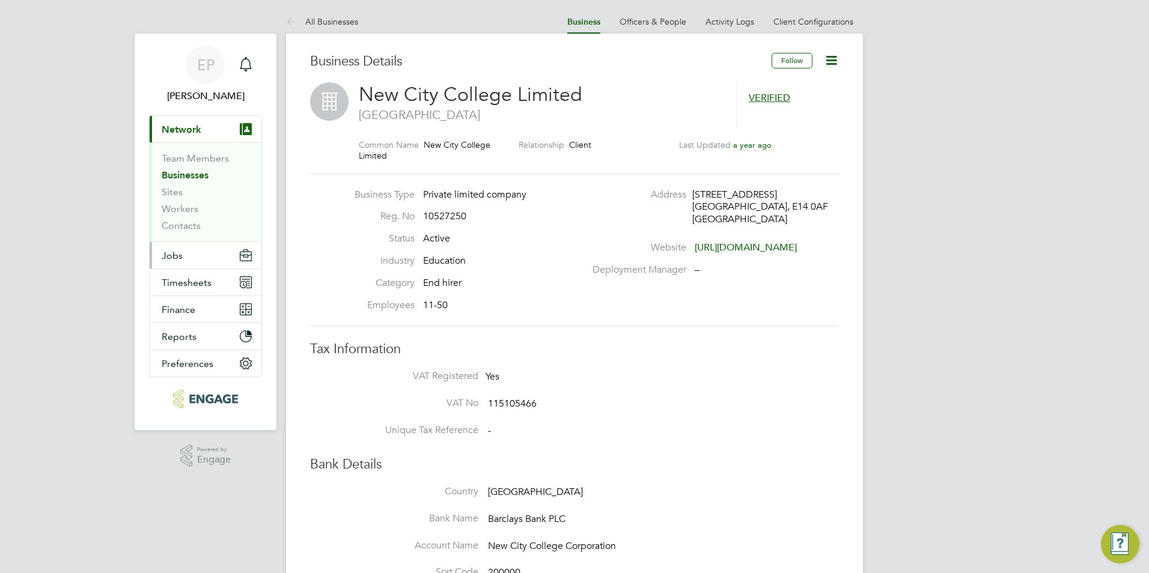
click at [189, 251] on button "Jobs" at bounding box center [206, 255] width 112 height 26
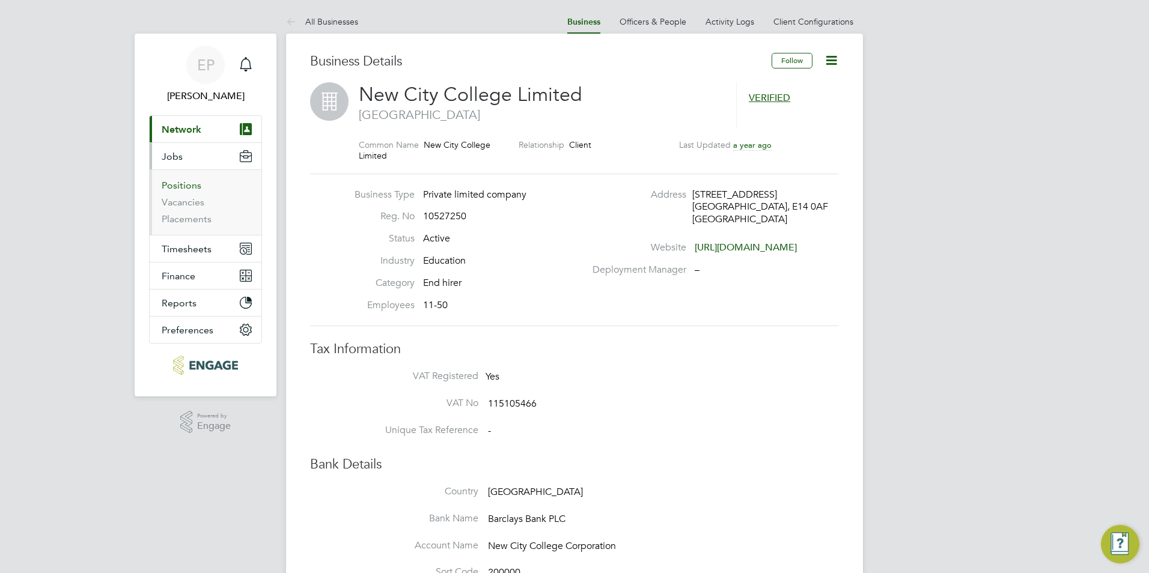
click at [186, 182] on link "Positions" at bounding box center [182, 185] width 40 height 11
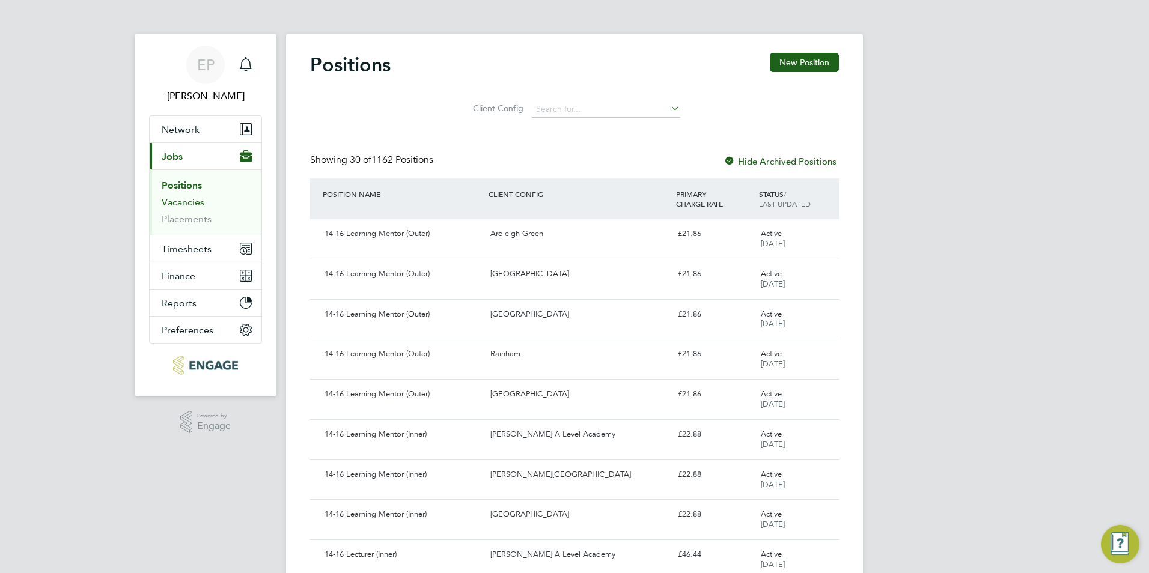
click at [173, 204] on link "Vacancies" at bounding box center [183, 202] width 43 height 11
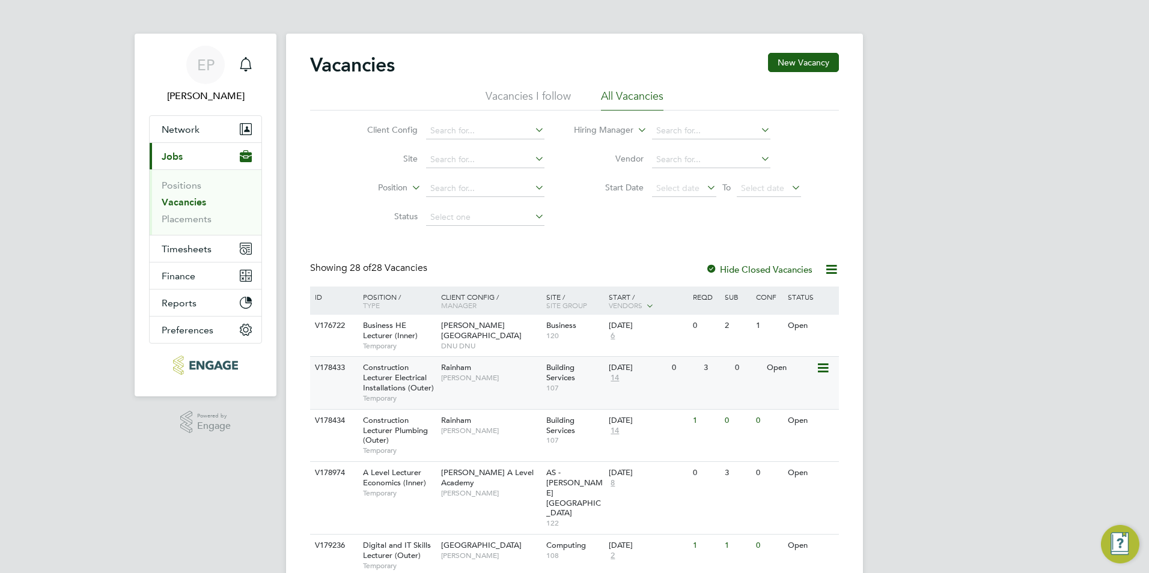
click at [680, 377] on div "0" at bounding box center [684, 368] width 31 height 22
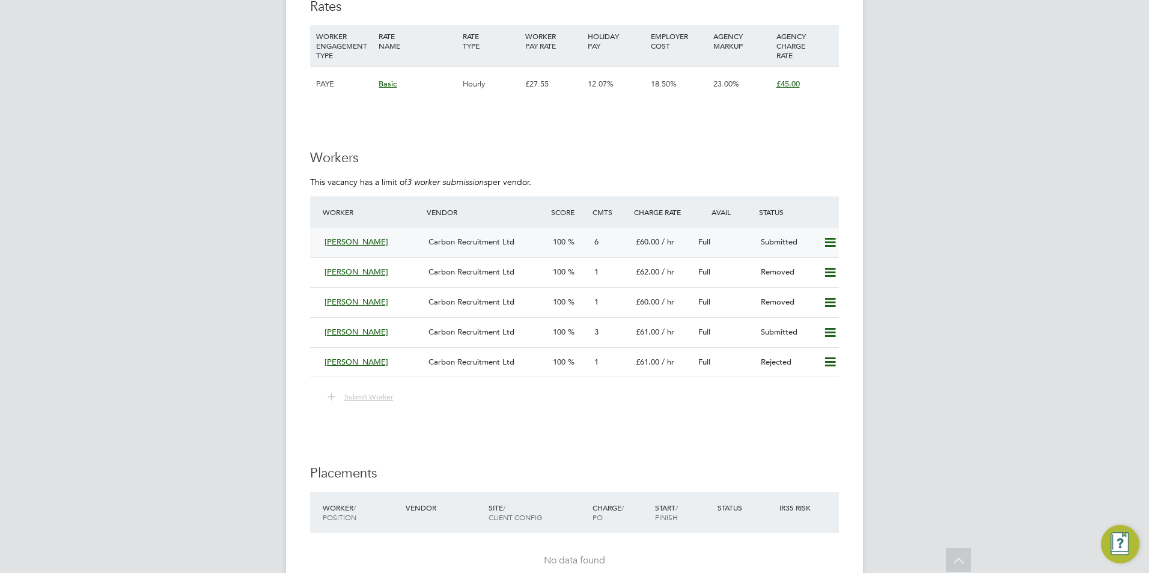
click at [372, 242] on span "[PERSON_NAME]" at bounding box center [357, 242] width 64 height 10
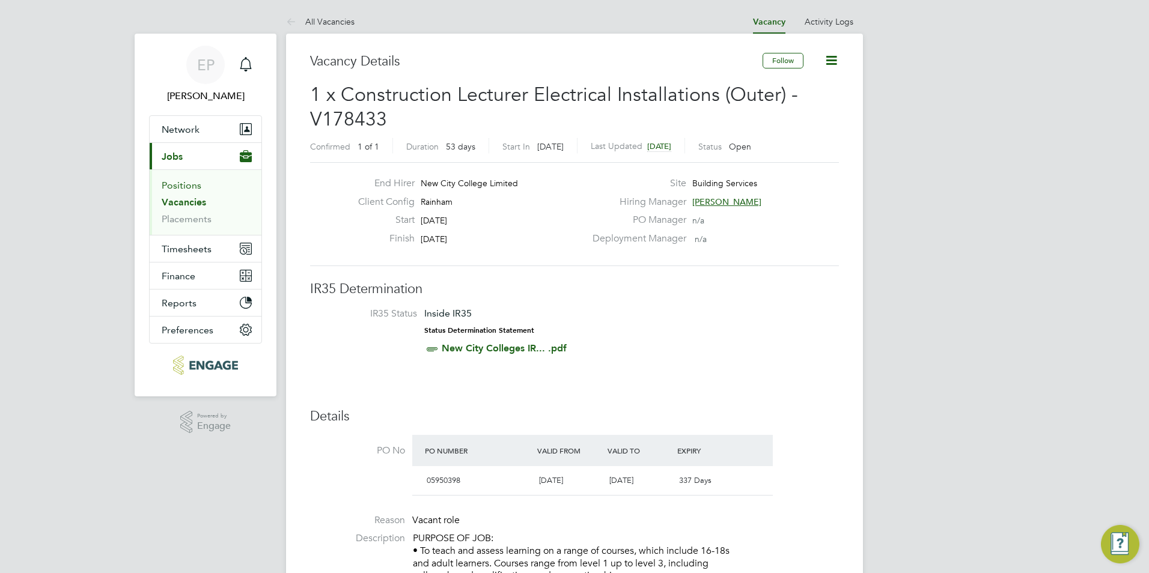
click at [178, 187] on link "Positions" at bounding box center [182, 185] width 40 height 11
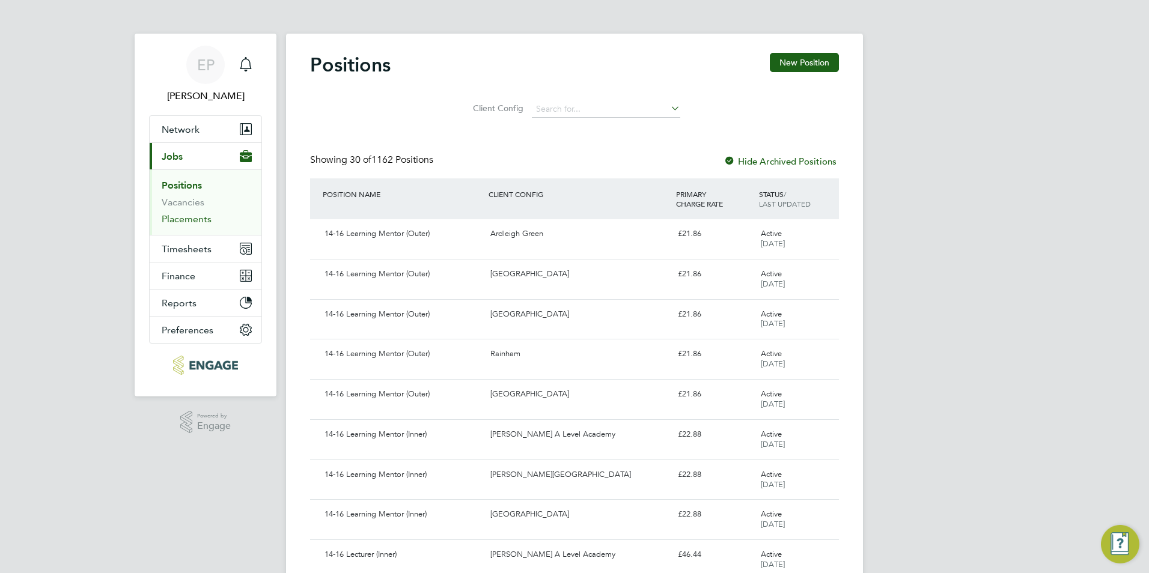
click at [185, 214] on link "Placements" at bounding box center [187, 218] width 50 height 11
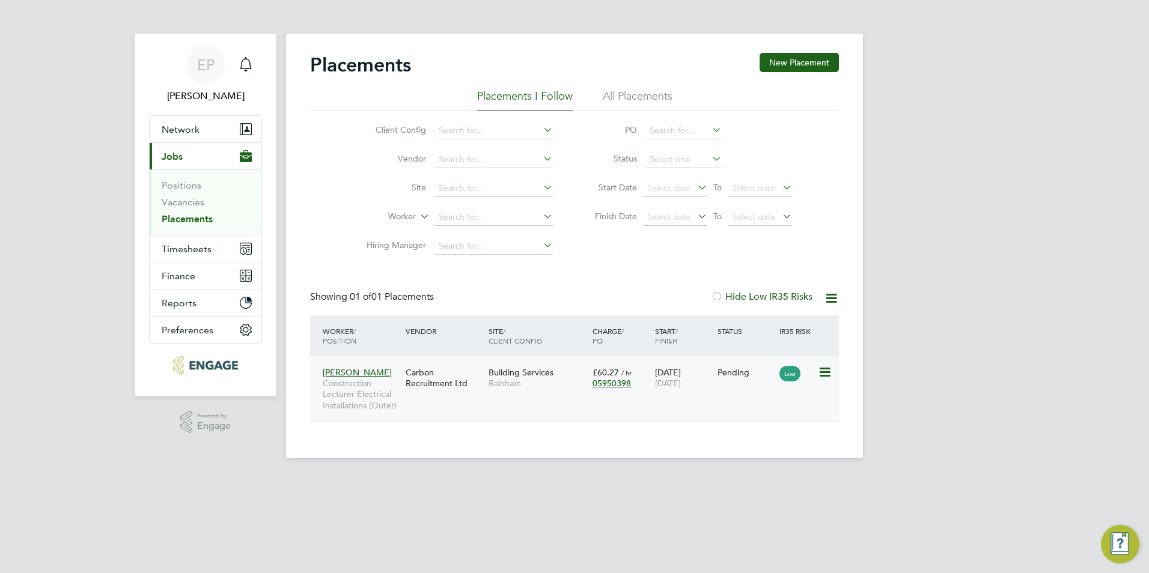
click at [424, 380] on div "Carbon Recruitment Ltd" at bounding box center [444, 378] width 83 height 34
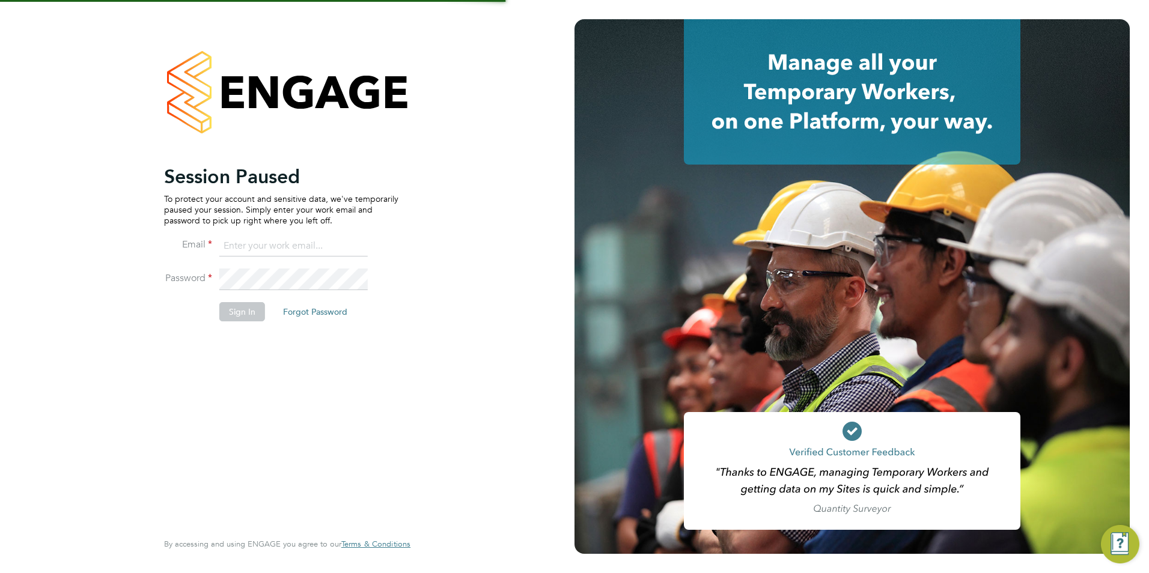
type input "emma@carbonrecruitment.co.uk"
click at [246, 318] on button "Sign In" at bounding box center [242, 311] width 46 height 19
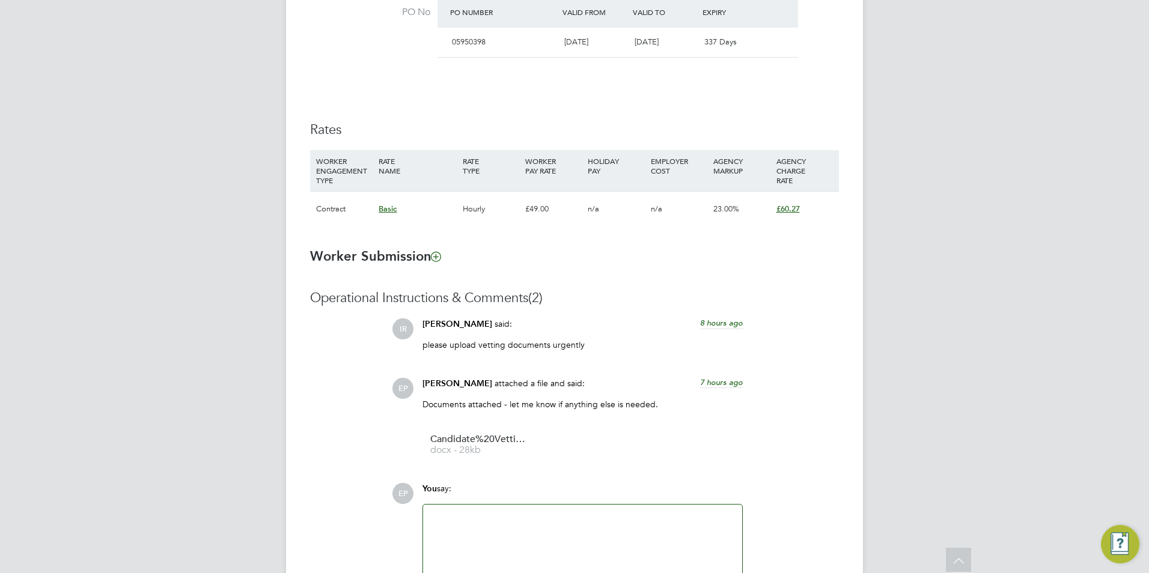
scroll to position [781, 0]
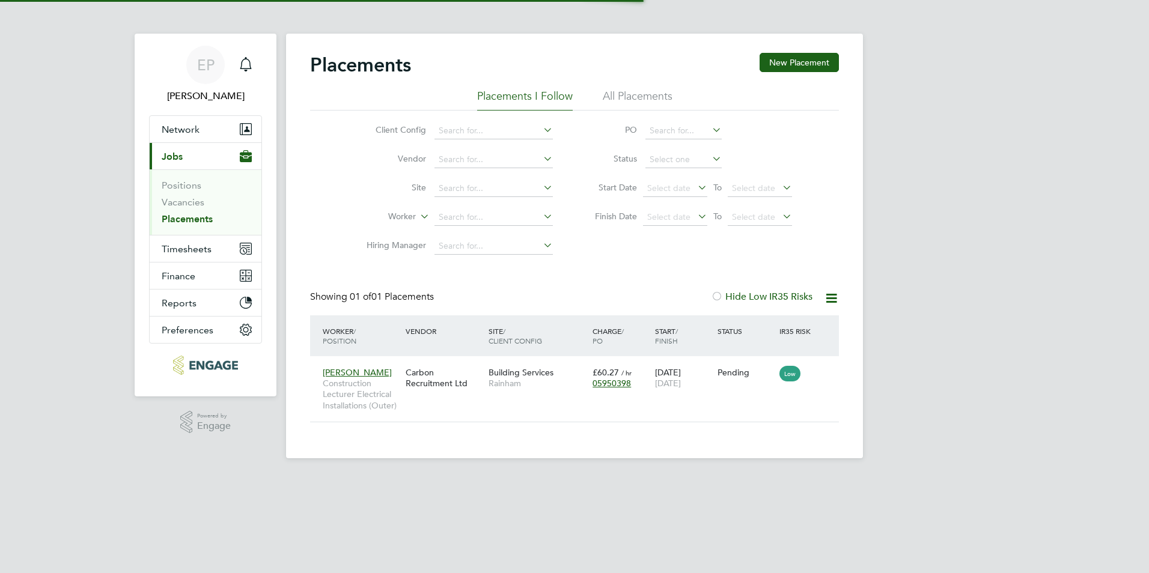
scroll to position [11, 56]
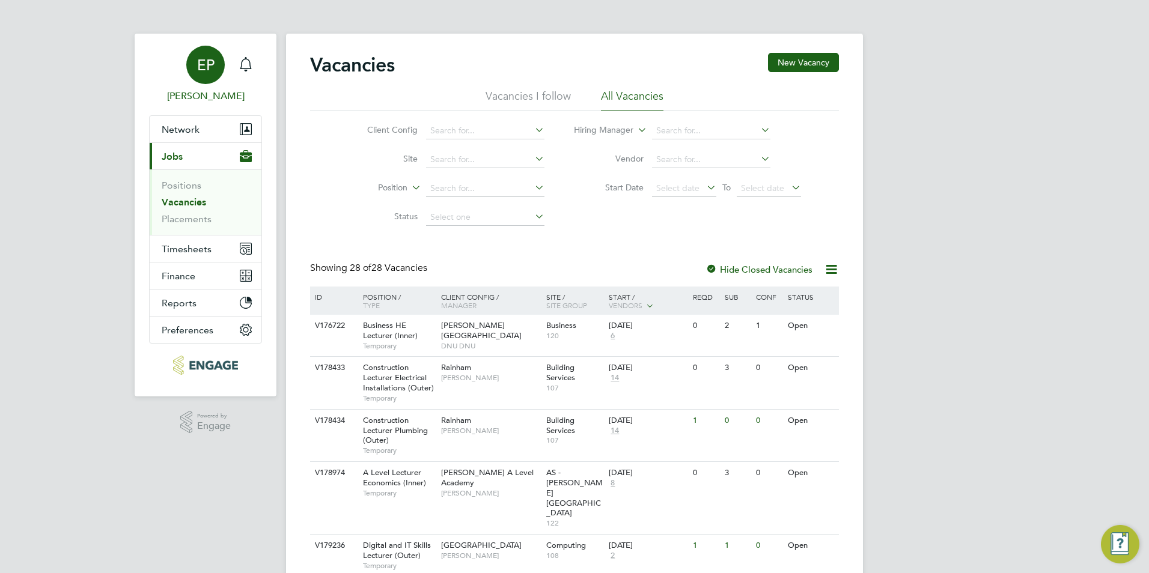
click at [199, 85] on link "EP [PERSON_NAME]" at bounding box center [205, 75] width 113 height 58
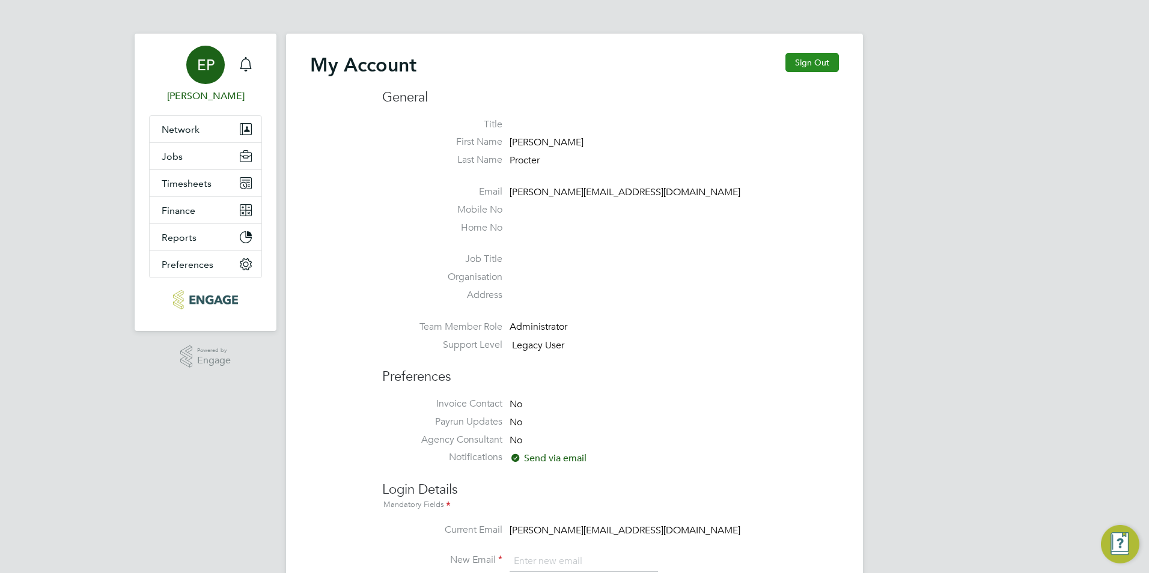
click at [818, 64] on button "Sign Out" at bounding box center [812, 62] width 53 height 19
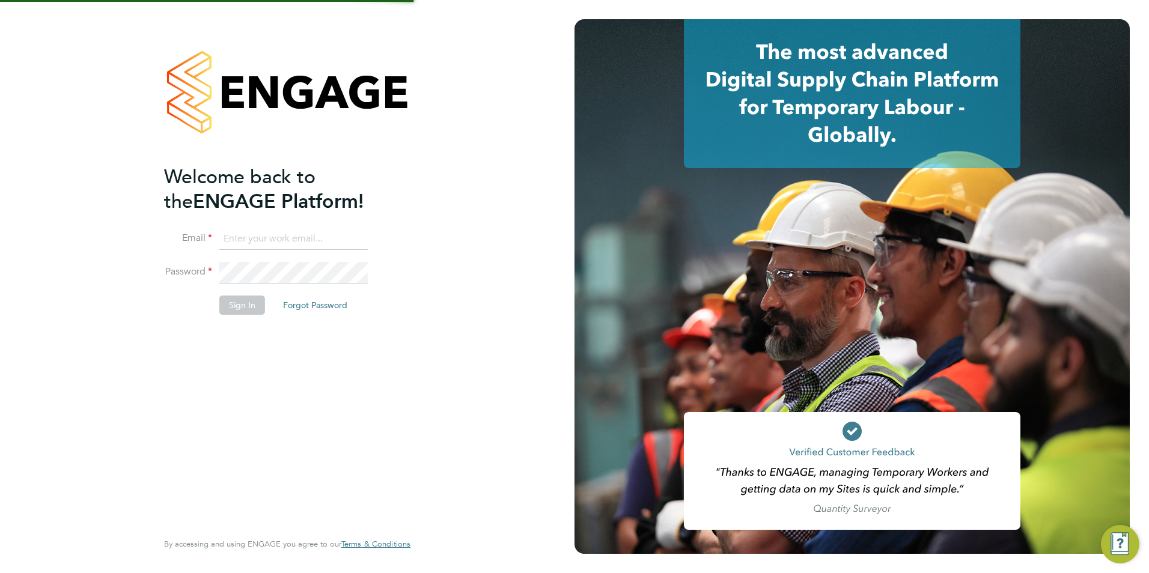
type input "emma@carbonrecruitment.co.uk"
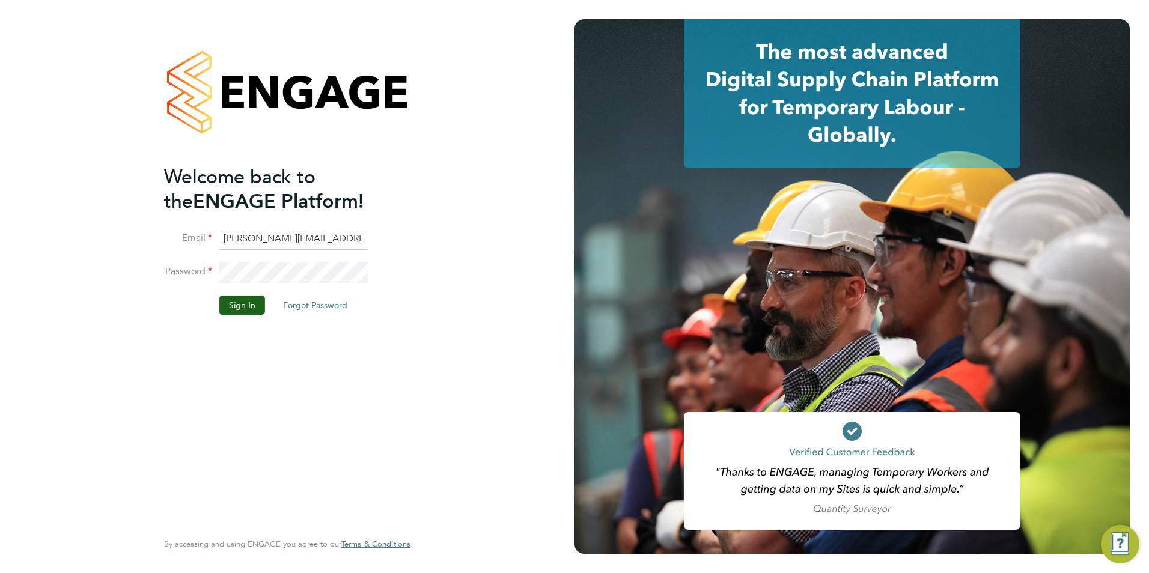
click at [295, 239] on input "emma@carbonrecruitment.co.uk" at bounding box center [293, 239] width 148 height 22
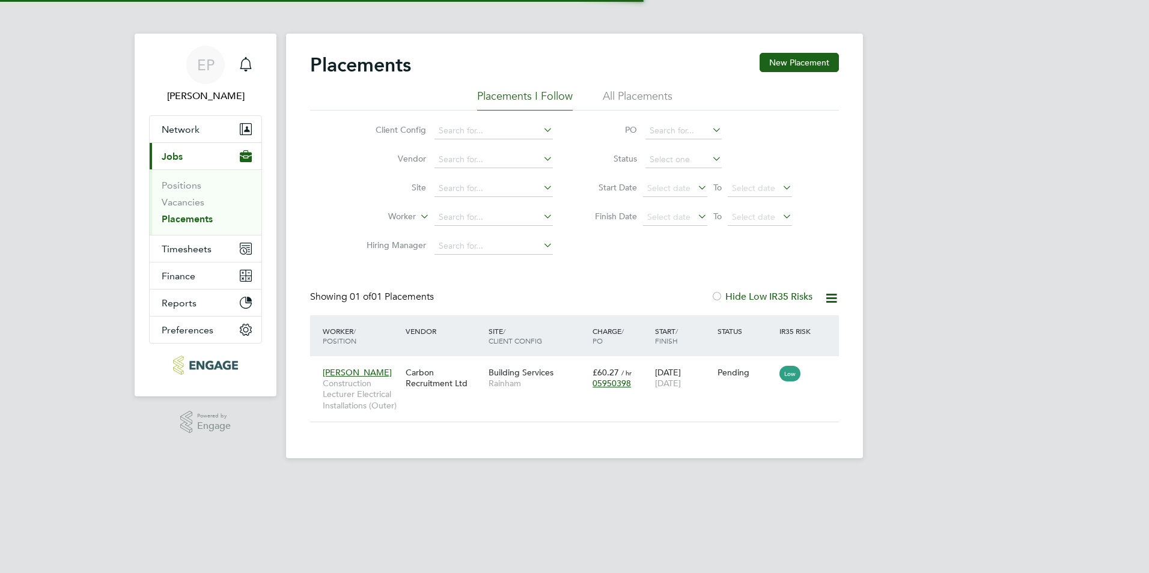
scroll to position [11, 56]
